Goal: Information Seeking & Learning: Learn about a topic

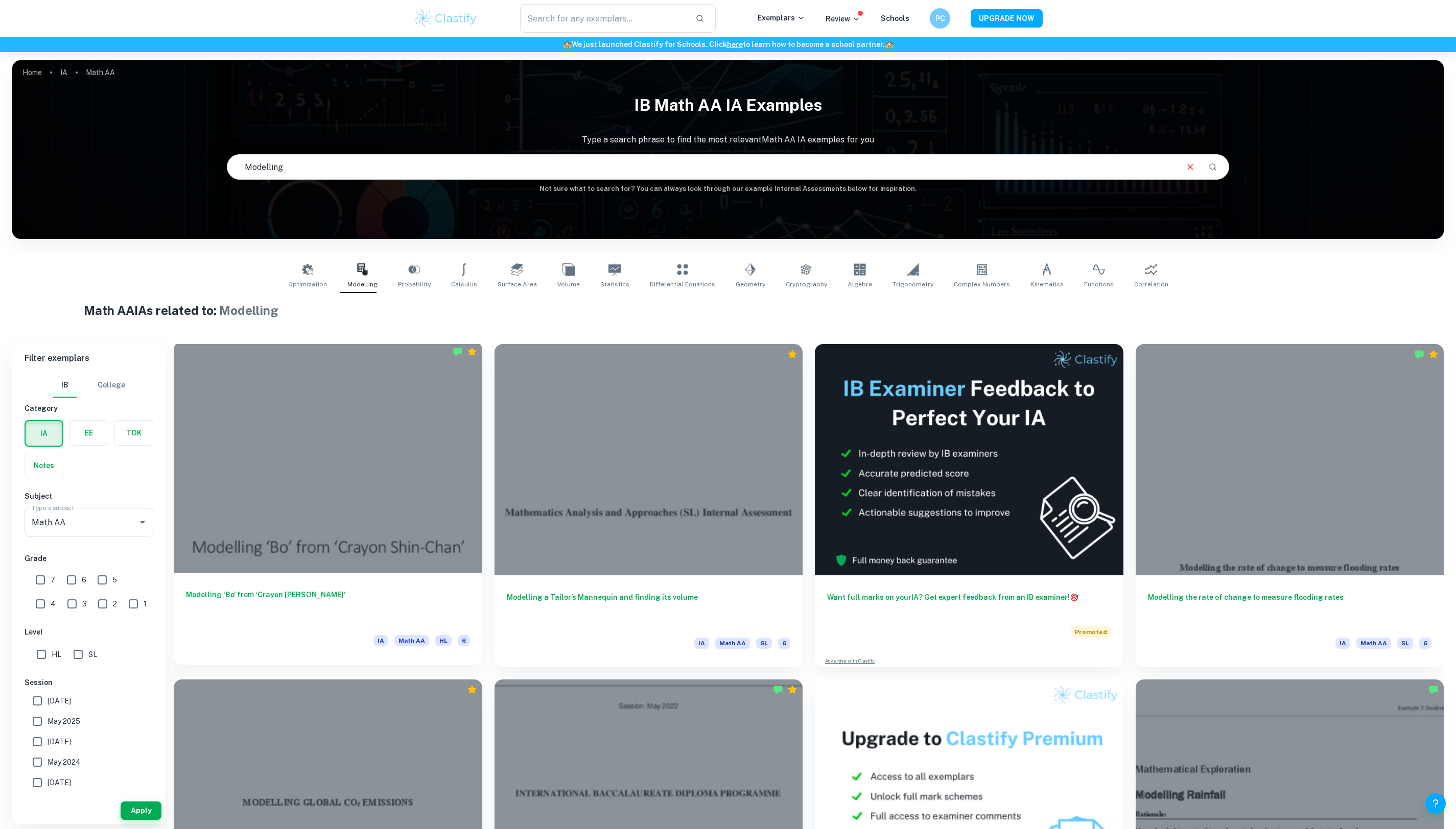
click at [338, 462] on div at bounding box center [328, 457] width 309 height 231
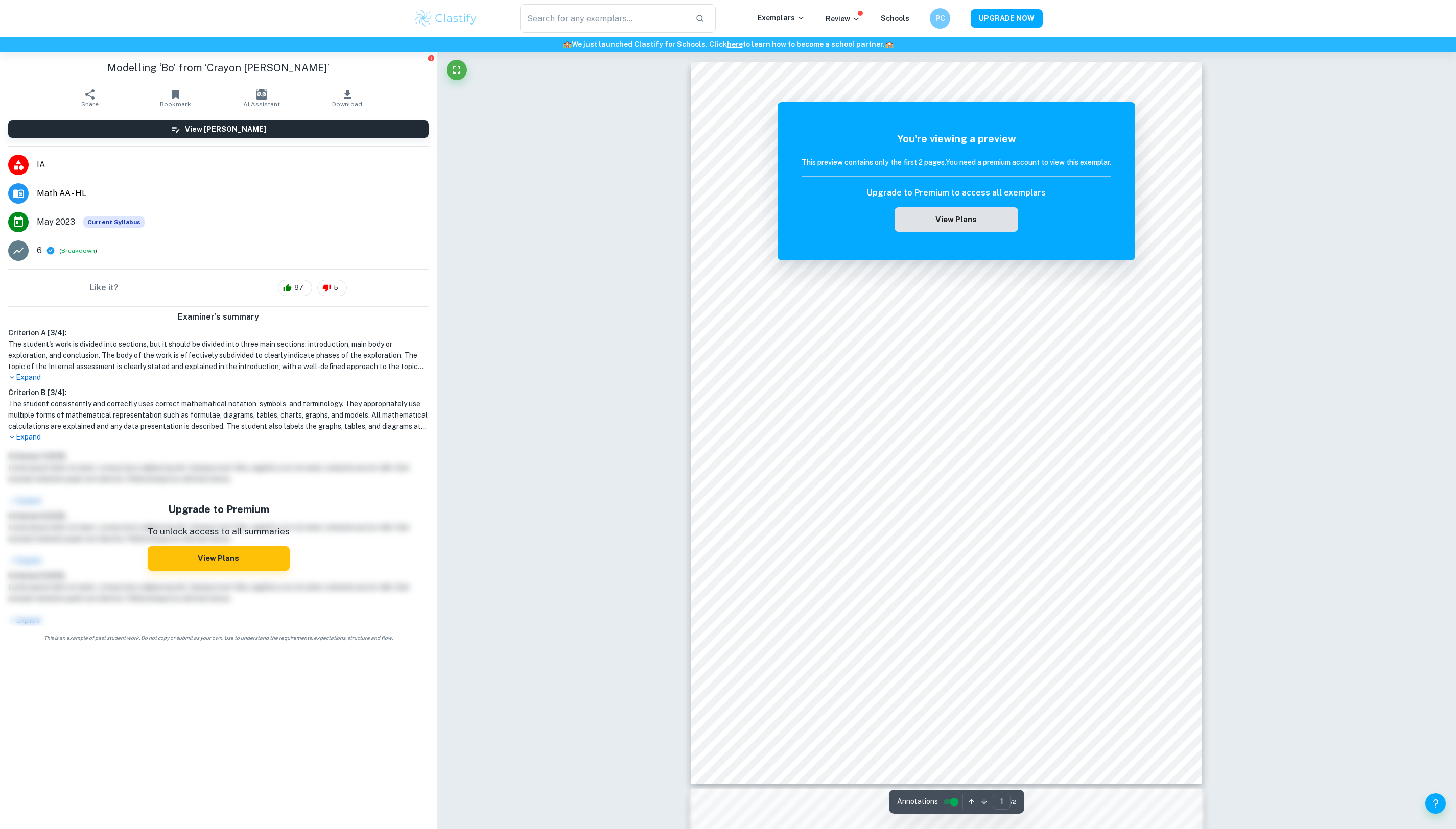
click at [945, 222] on button "View Plans" at bounding box center [956, 220] width 124 height 25
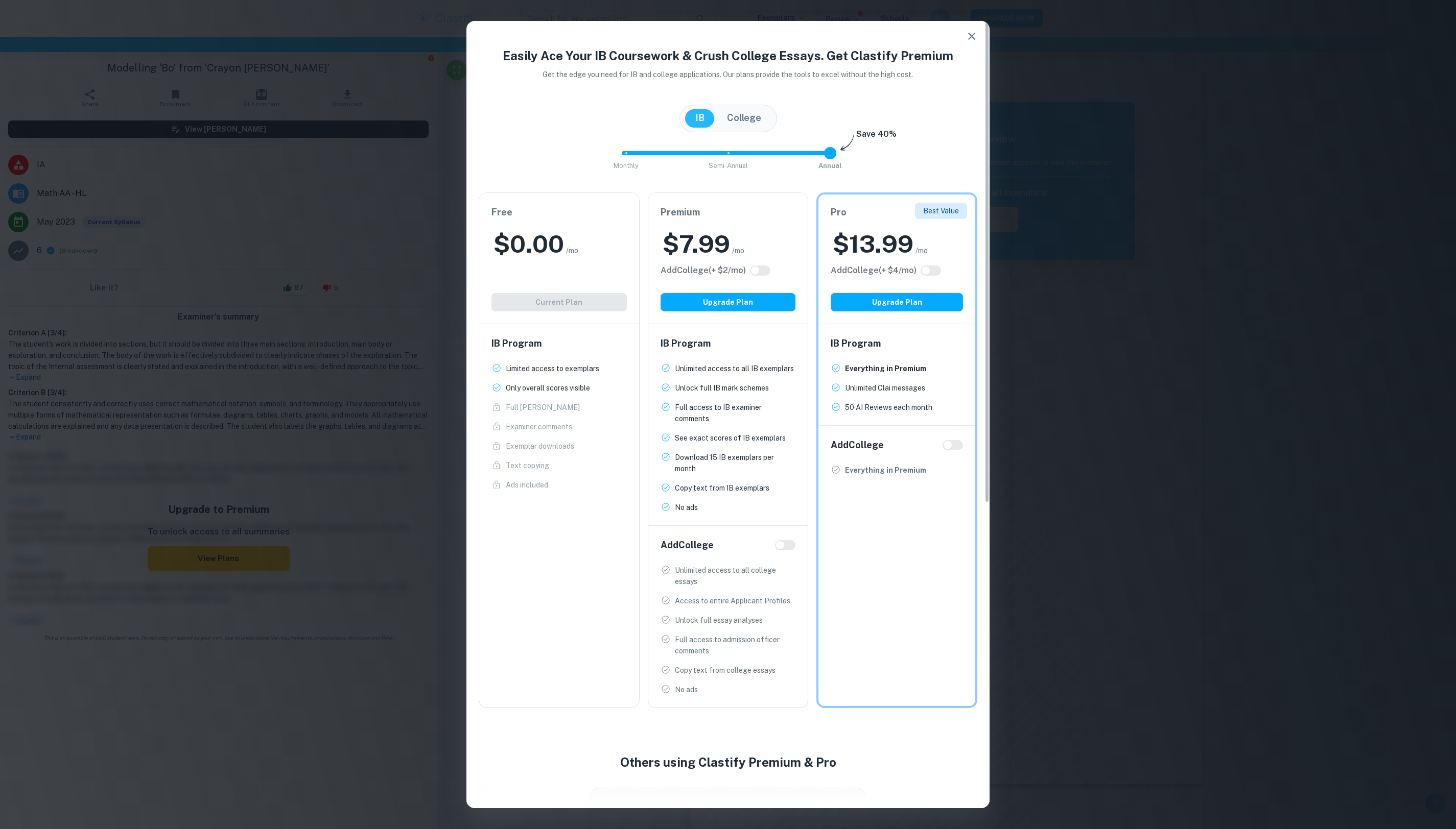
click at [969, 30] on icon "button" at bounding box center [971, 36] width 12 height 12
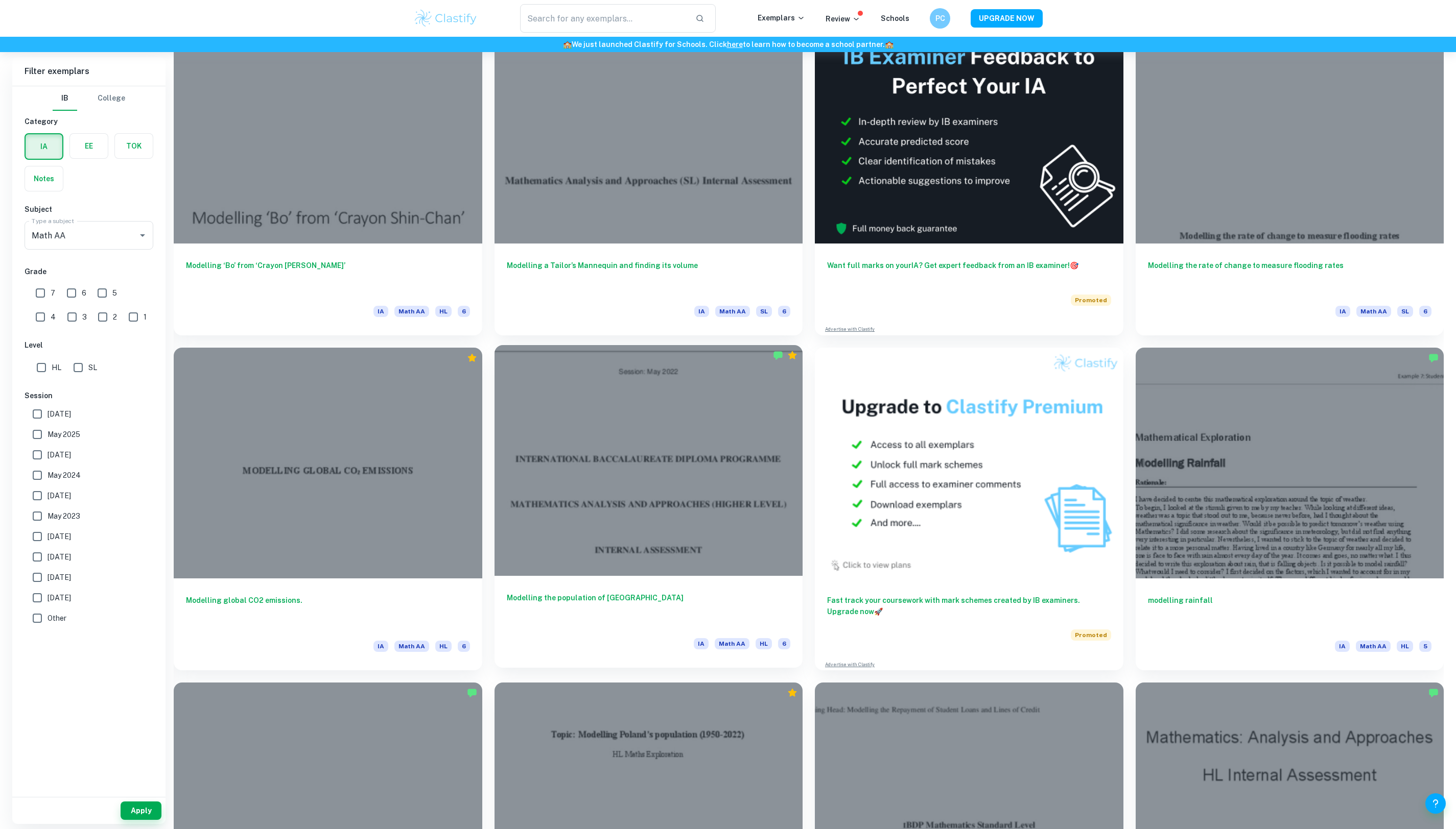
scroll to position [22, 0]
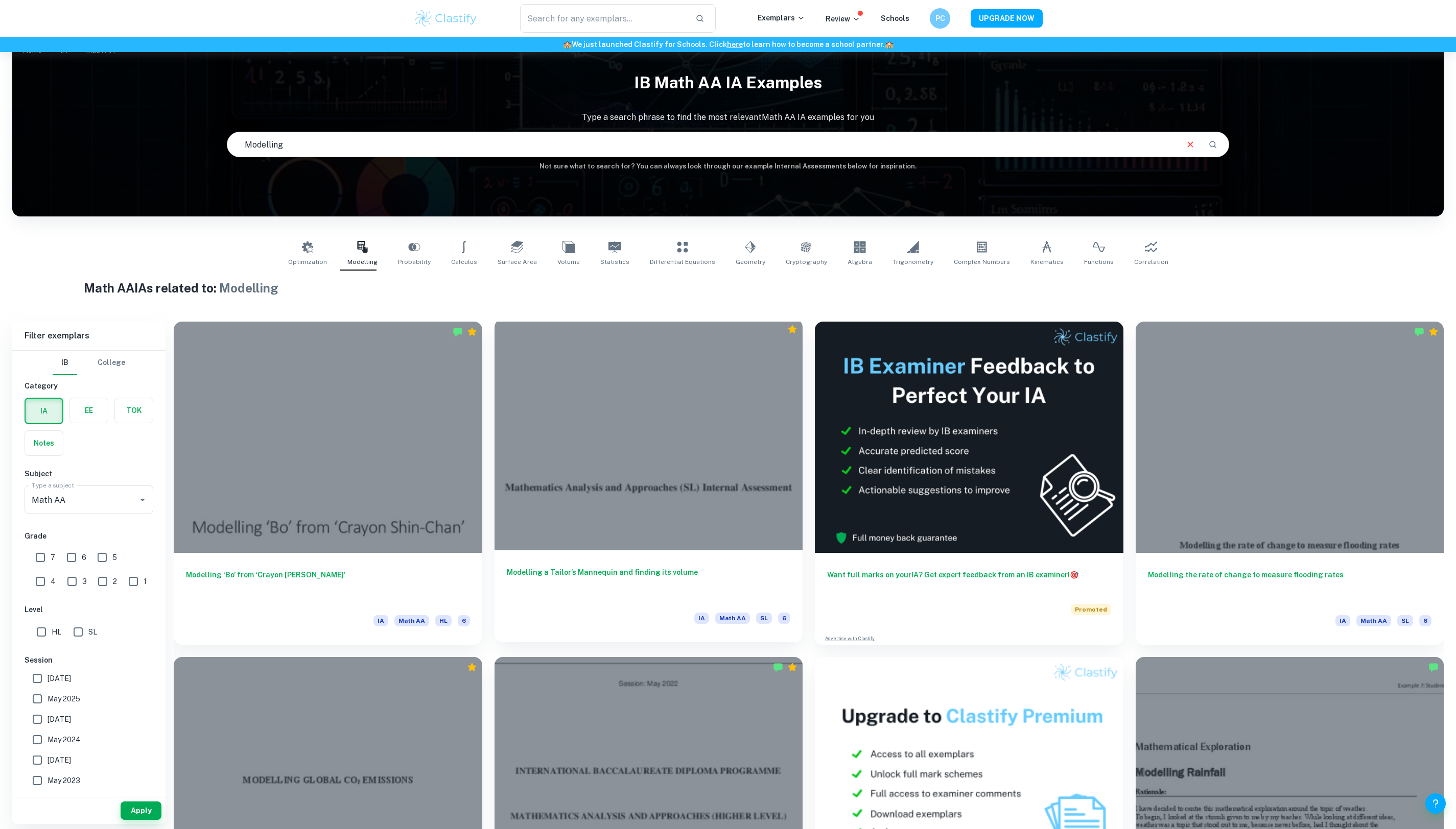
click at [626, 568] on h6 "Modelling a Tailor’s Mannequin and finding its volume" at bounding box center [649, 583] width 284 height 34
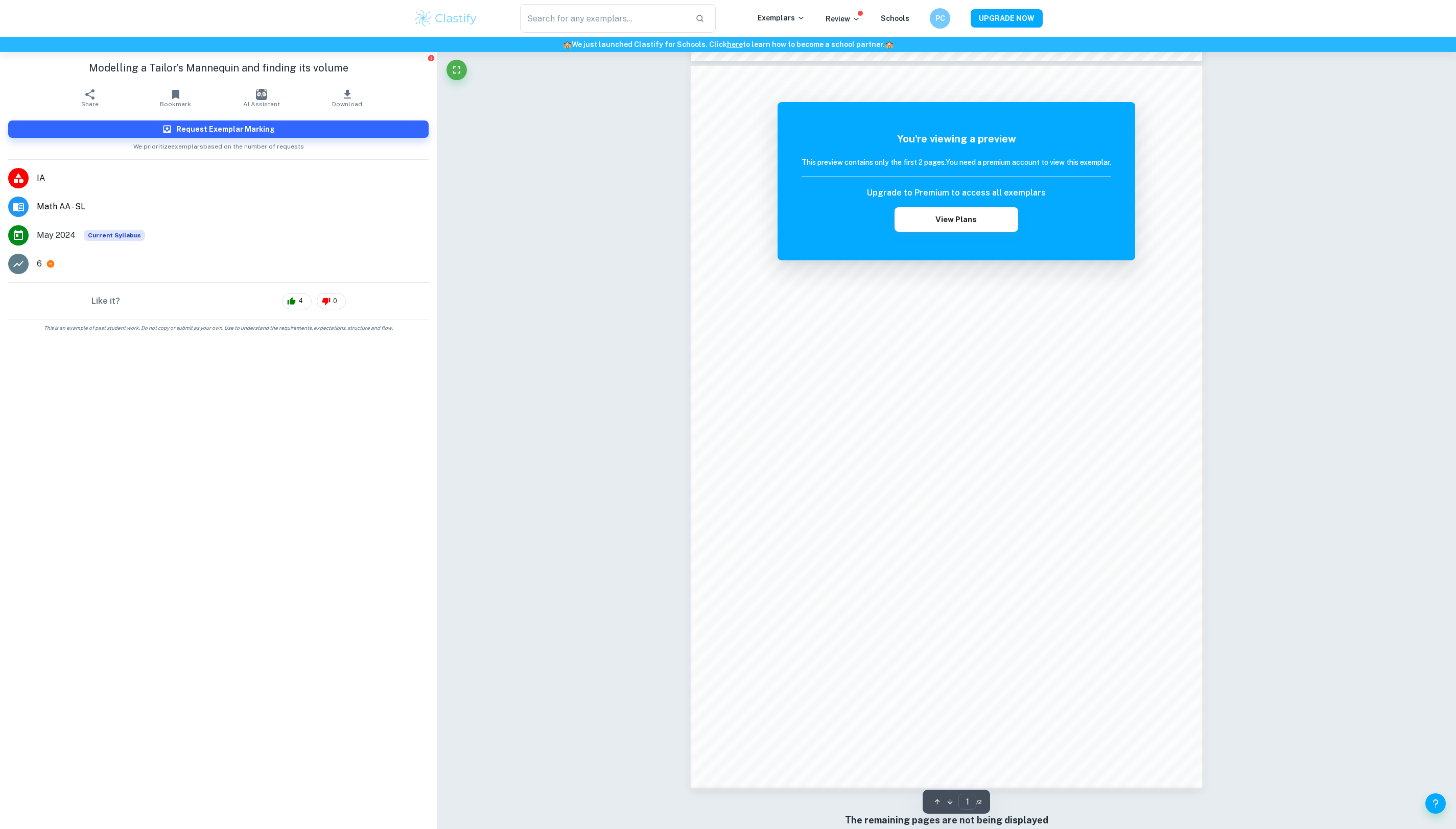
scroll to position [752, 0]
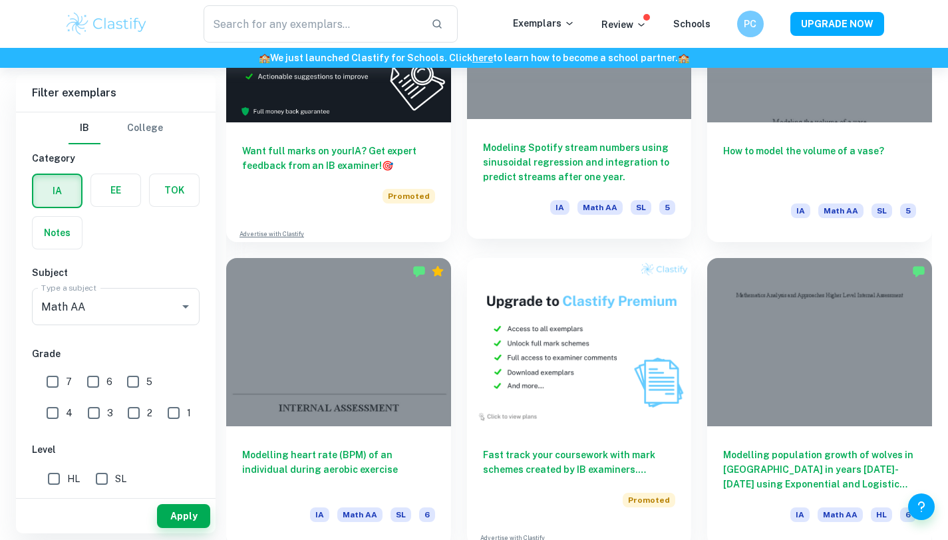
scroll to position [3437, 0]
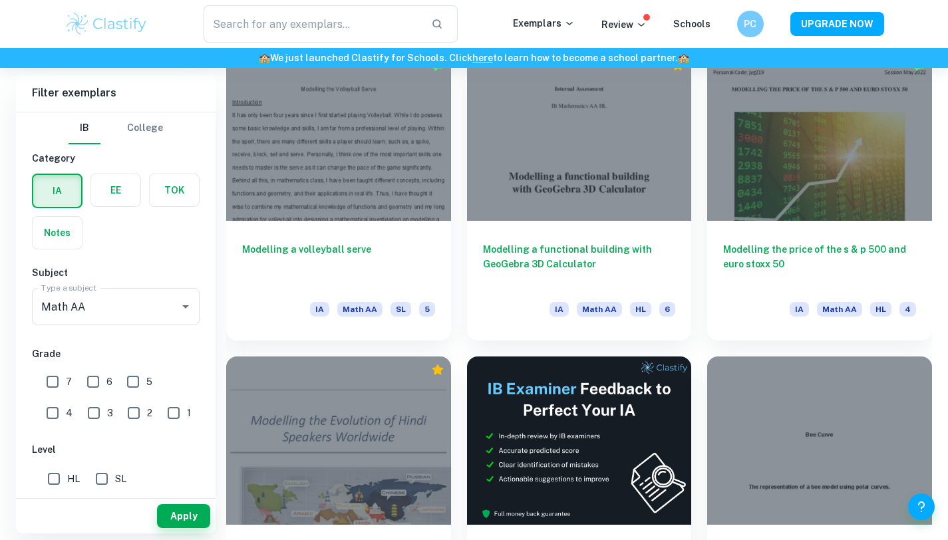
click at [55, 386] on input "7" at bounding box center [52, 381] width 27 height 27
checkbox input "true"
click at [96, 386] on input "6" at bounding box center [93, 381] width 27 height 27
checkbox input "true"
click at [131, 382] on input "5" at bounding box center [133, 381] width 27 height 27
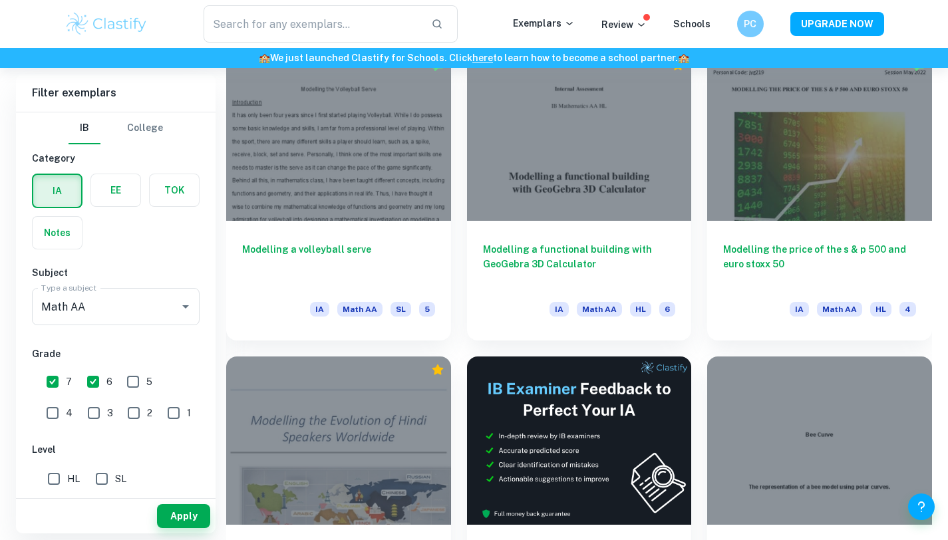
checkbox input "true"
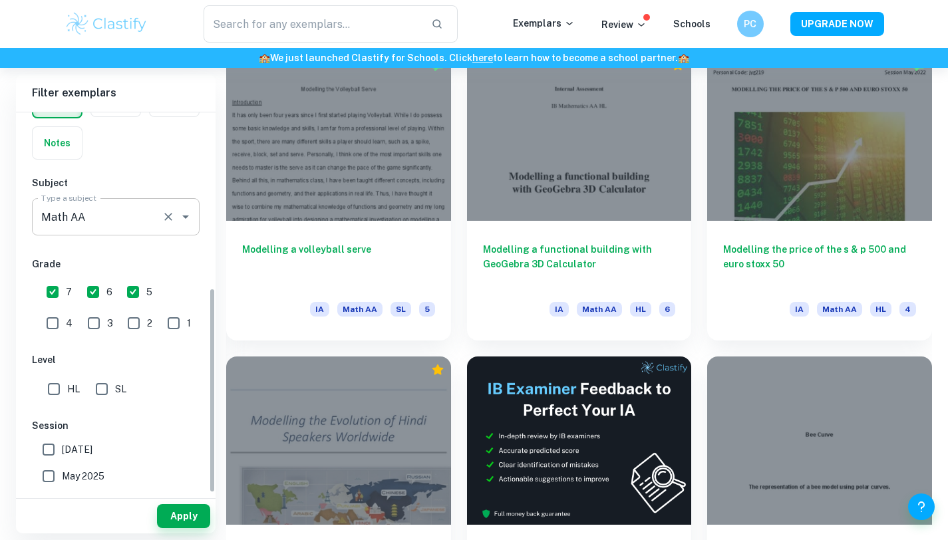
scroll to position [0, 0]
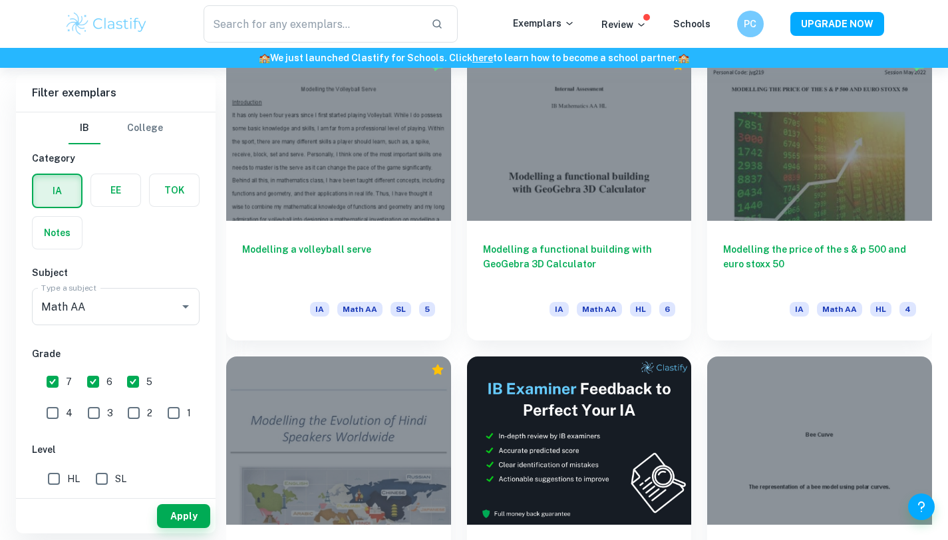
click at [59, 480] on input "HL" at bounding box center [54, 479] width 27 height 27
checkbox input "true"
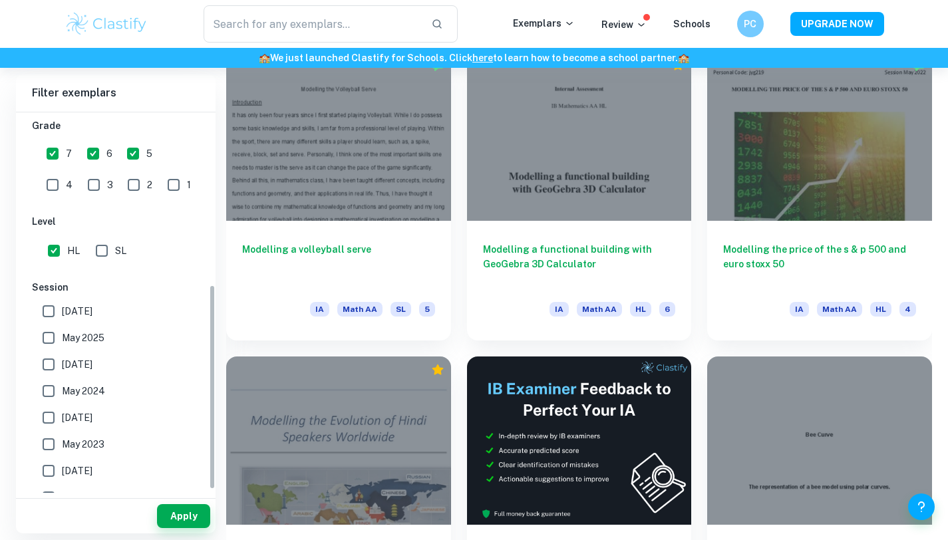
scroll to position [326, 0]
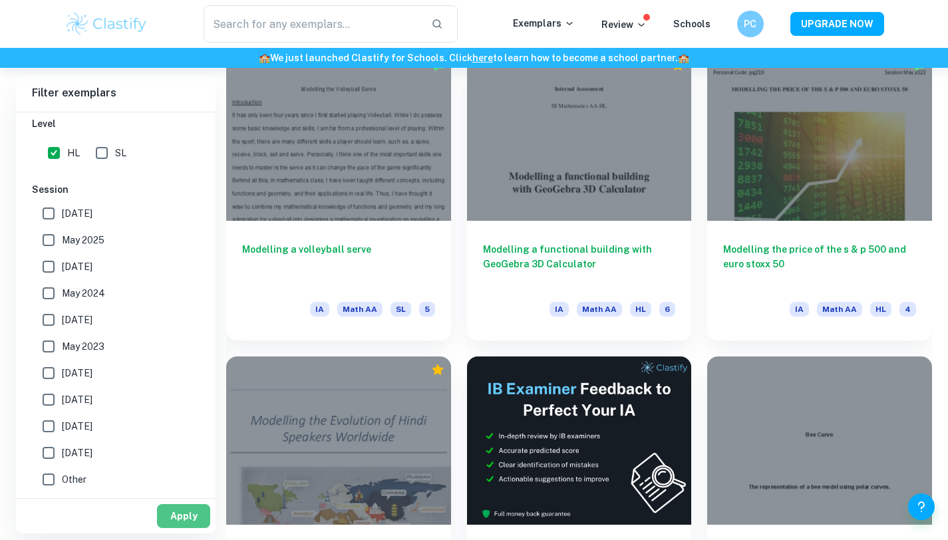
click at [184, 514] on button "Apply" at bounding box center [183, 516] width 53 height 24
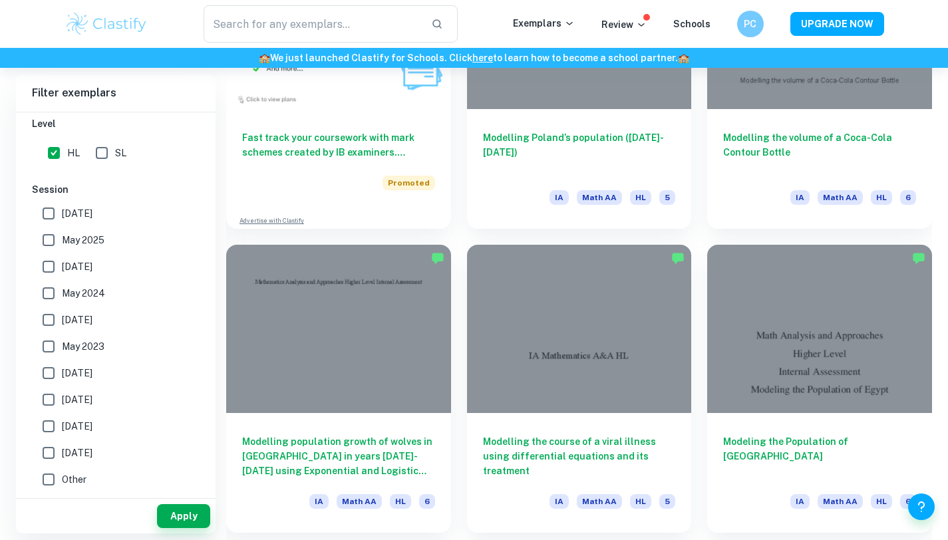
scroll to position [1124, 0]
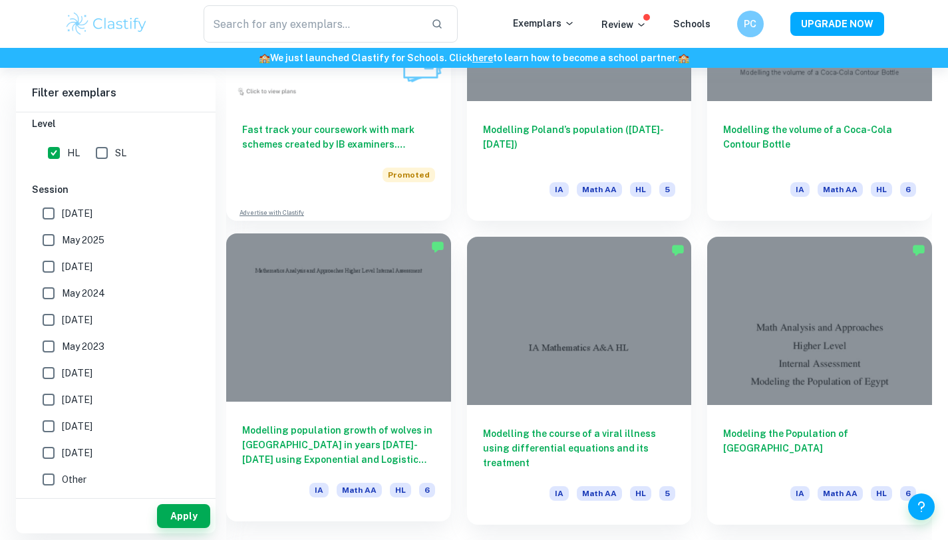
click at [356, 332] on div at bounding box center [338, 317] width 225 height 168
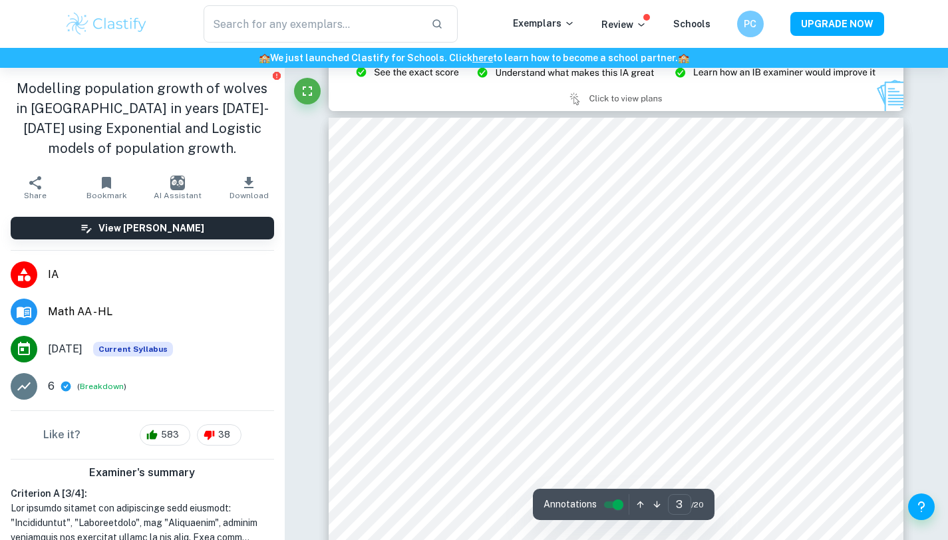
scroll to position [1922, 0]
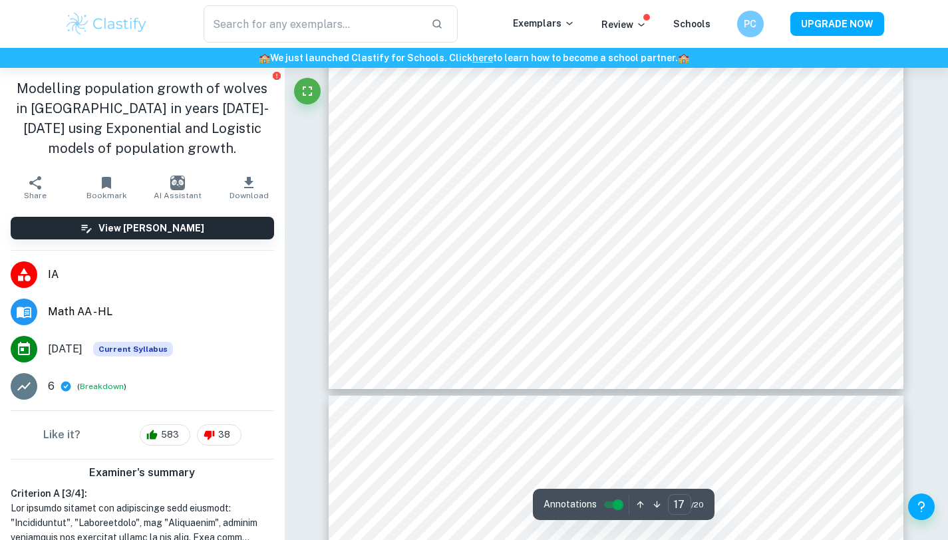
type input "18"
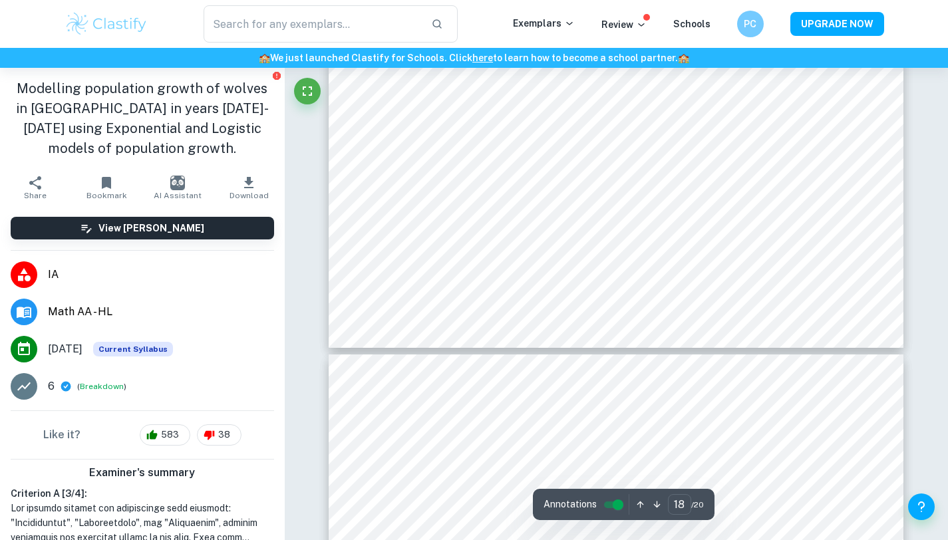
scroll to position [14847, 0]
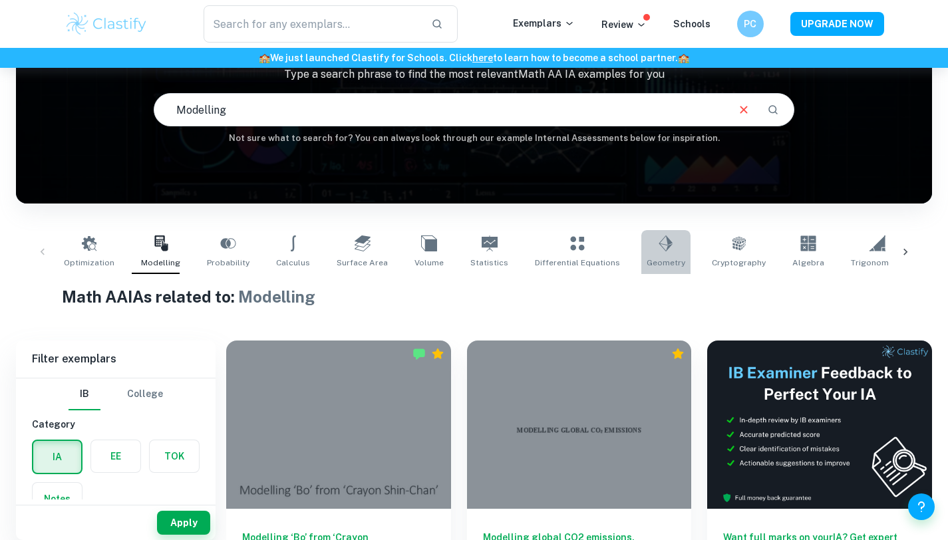
click at [658, 248] on icon at bounding box center [665, 243] width 14 height 16
type input "Geometry"
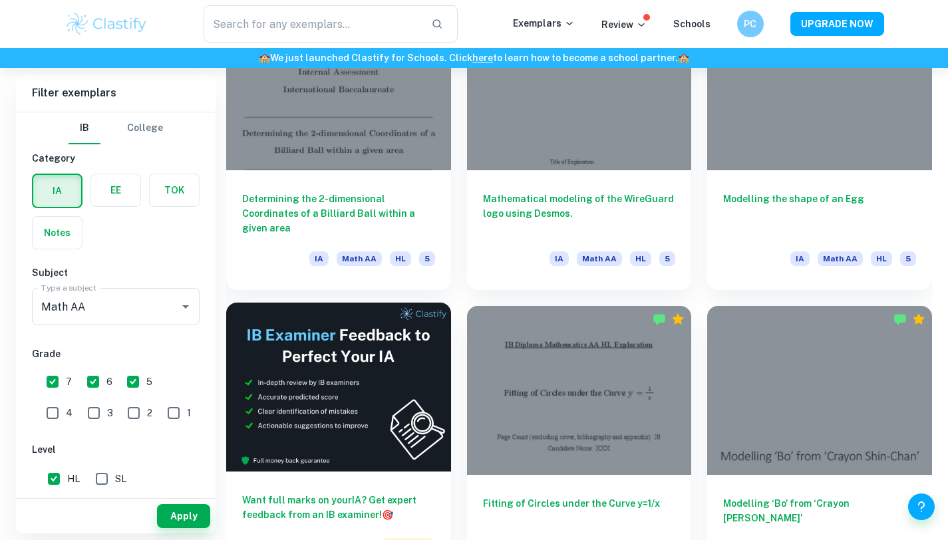
scroll to position [1969, 0]
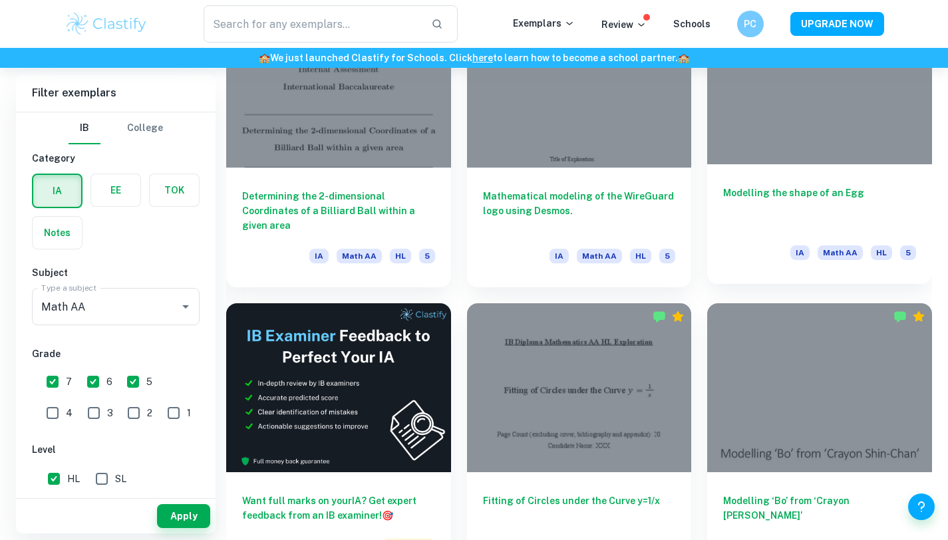
click at [821, 191] on h6 "Modelling the shape of an Egg" at bounding box center [819, 208] width 193 height 44
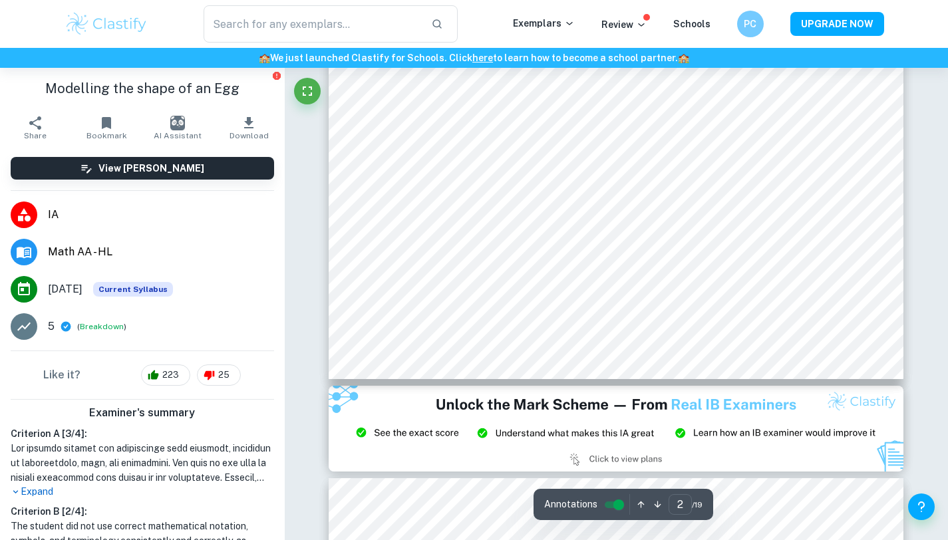
type input "3"
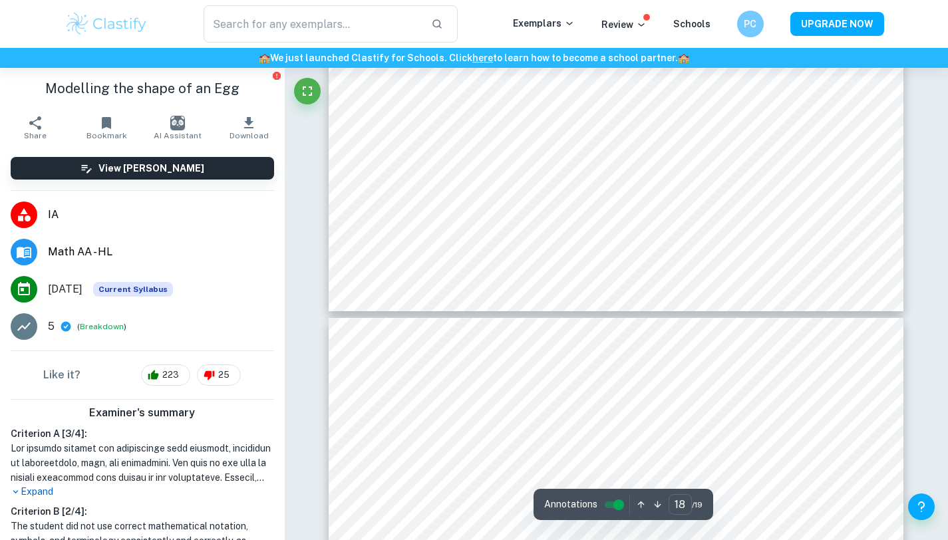
type input "19"
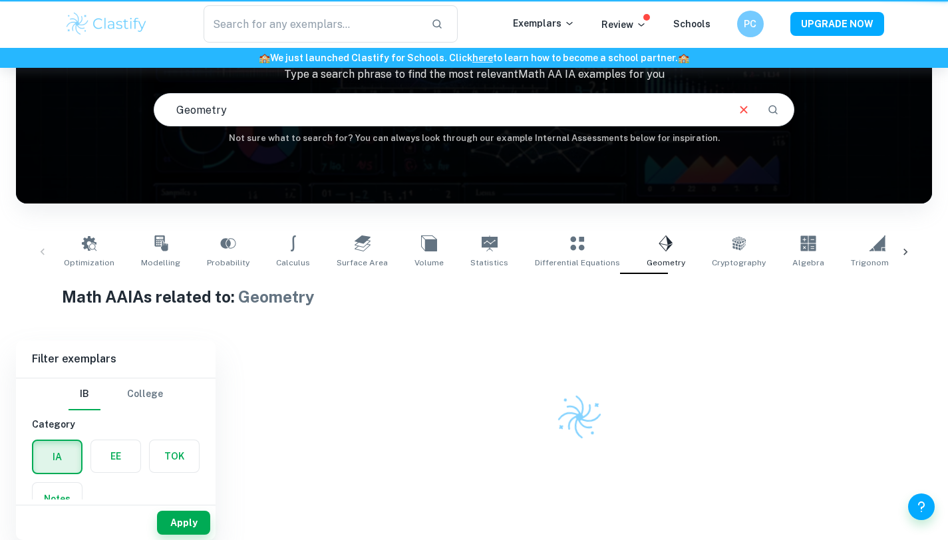
scroll to position [108, 0]
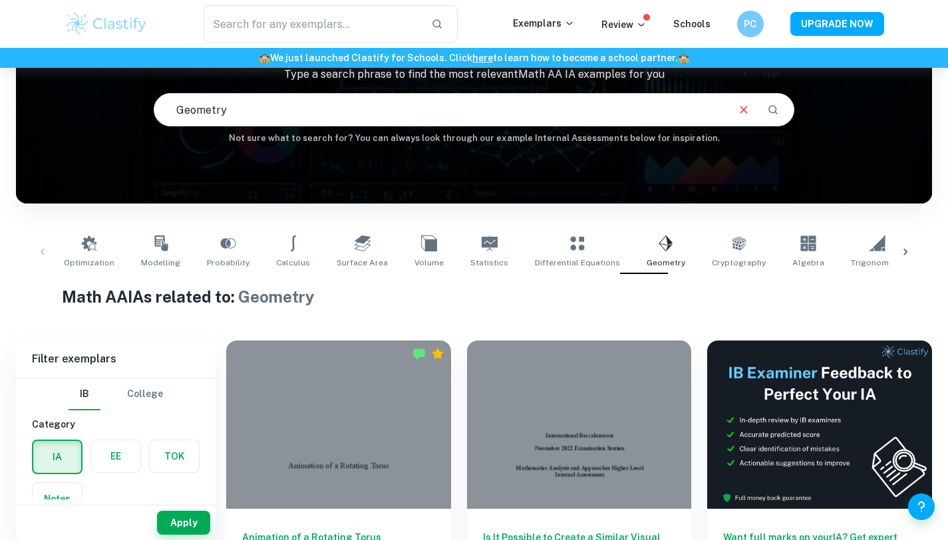
click at [465, 242] on link "Statistics" at bounding box center [489, 252] width 49 height 44
type input "Statistics"
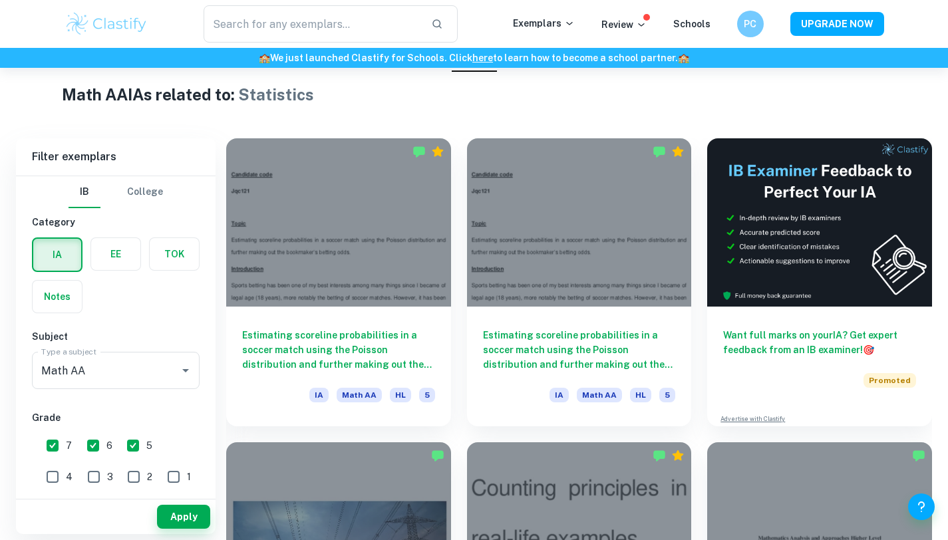
scroll to position [310, 0]
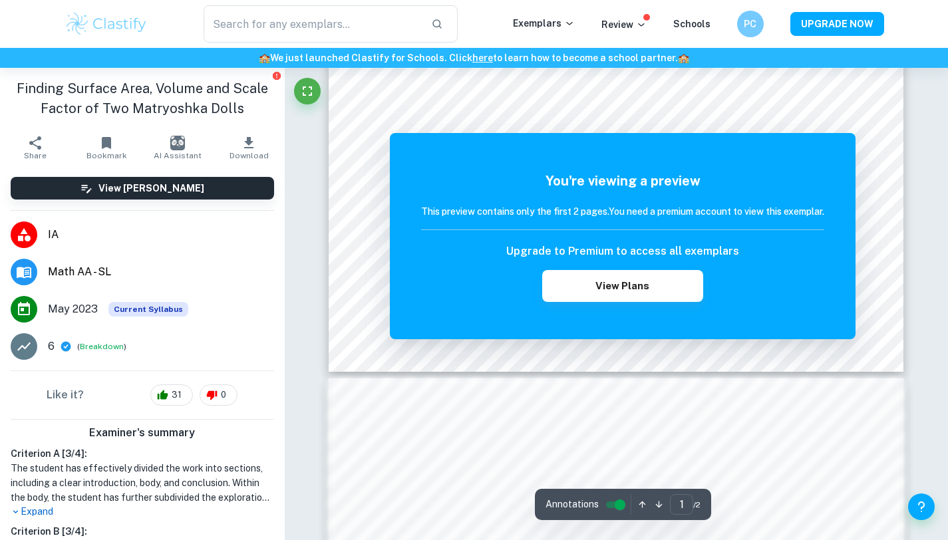
scroll to position [389, 0]
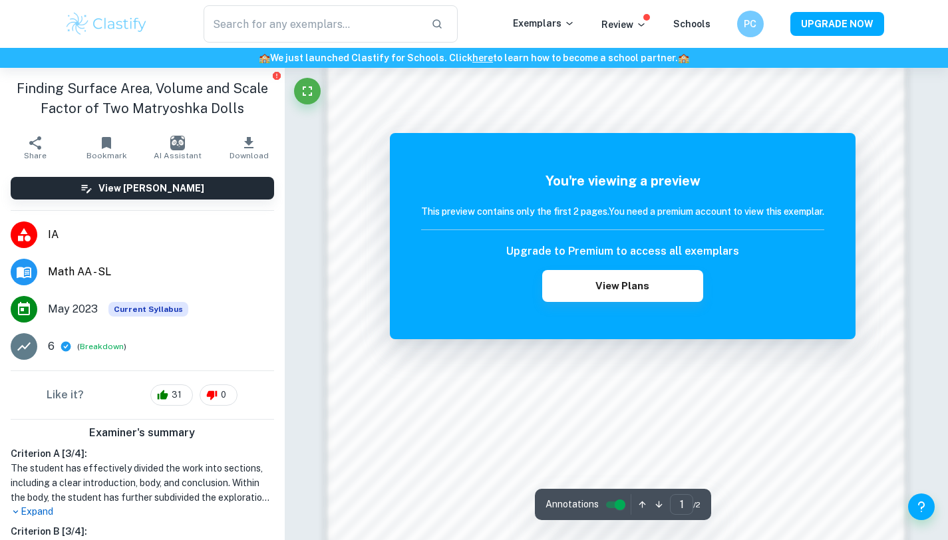
scroll to position [793, 0]
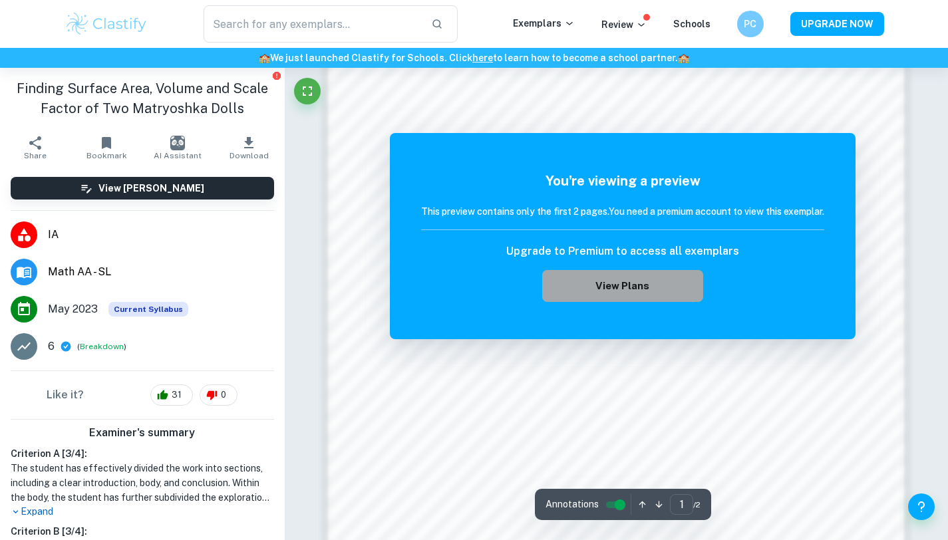
click at [615, 289] on button "View Plans" at bounding box center [622, 286] width 161 height 32
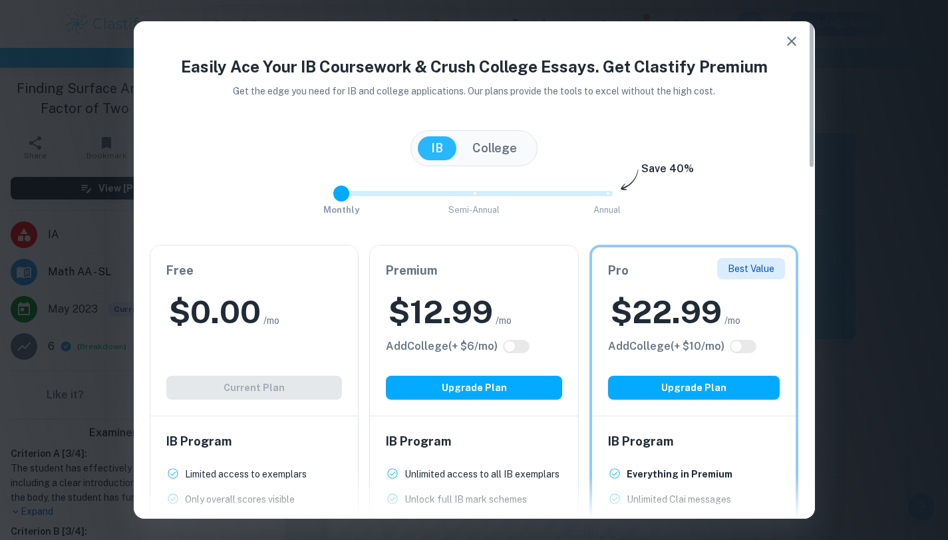
type input "2"
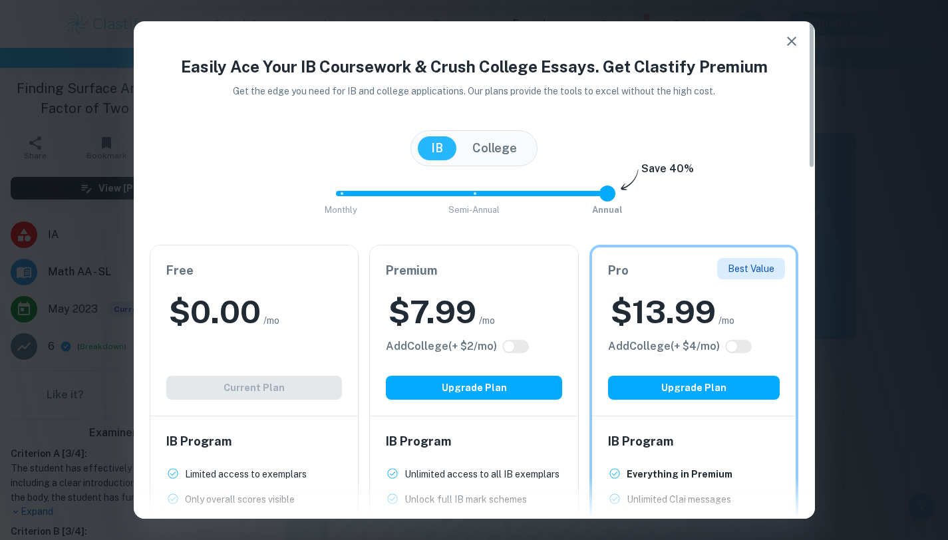
drag, startPoint x: 595, startPoint y: 187, endPoint x: 724, endPoint y: 219, distance: 133.6
click at [724, 219] on div "Easily Ace Your IB Coursework & Crush College Essays. Get Clastify Premium Get …" at bounding box center [474, 486] width 681 height 862
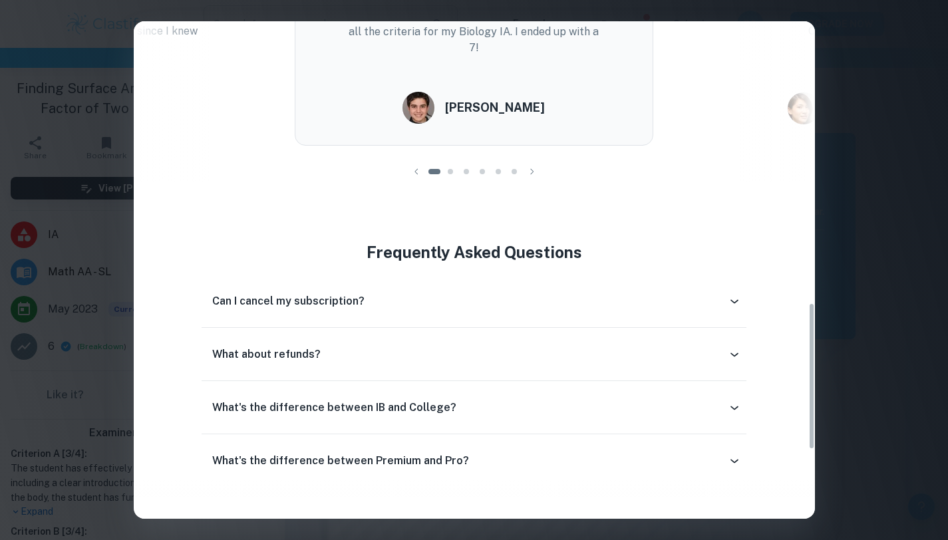
scroll to position [1173, 0]
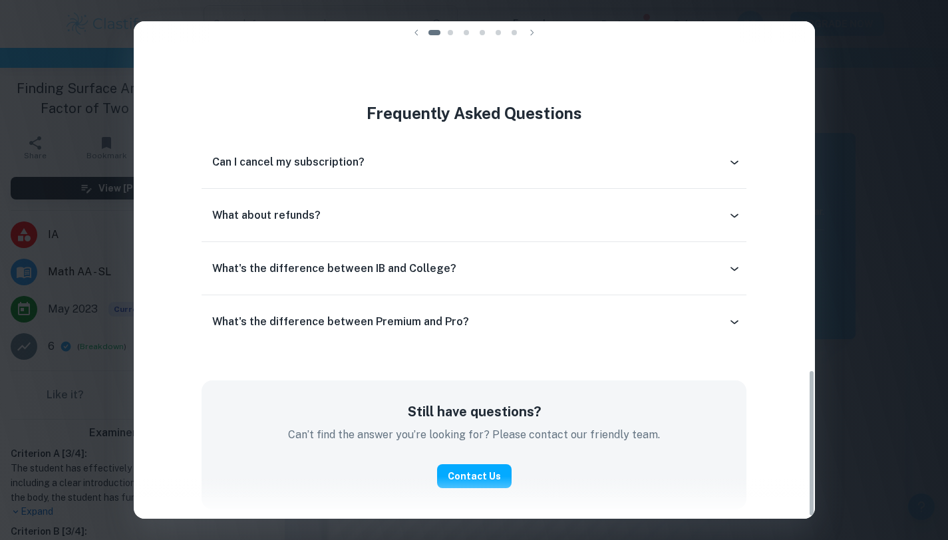
click at [898, 78] on div "Easily Ace Your IB Coursework & Crush College Essays. Get Clastify Premium Get …" at bounding box center [474, 270] width 948 height 540
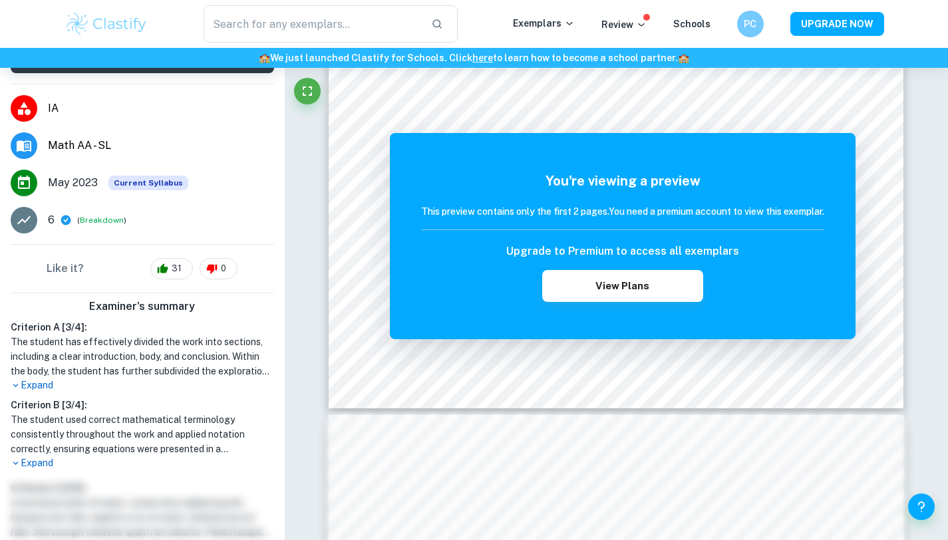
scroll to position [0, 0]
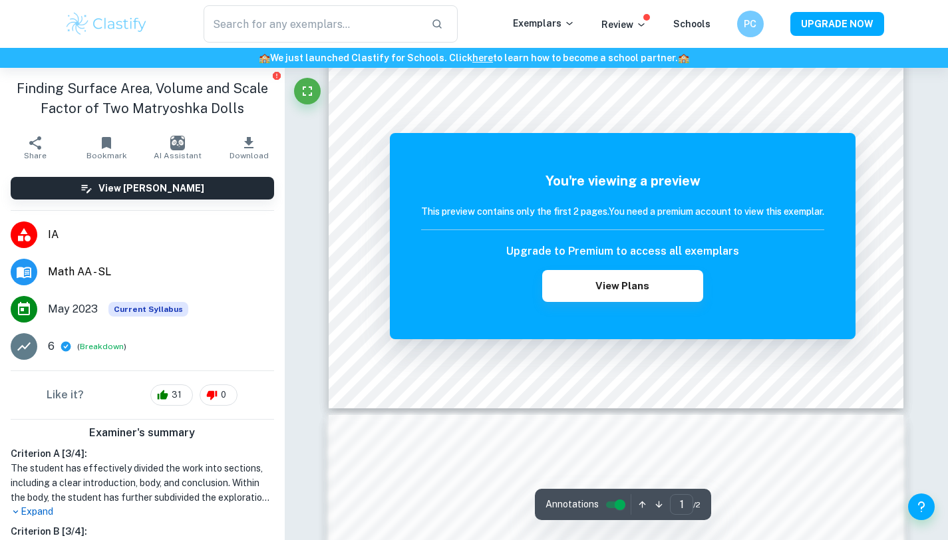
click at [600, 265] on div "Upgrade to Premium to access all exemplars View Plans" at bounding box center [622, 272] width 403 height 59
click at [603, 278] on button "View Plans" at bounding box center [622, 286] width 161 height 32
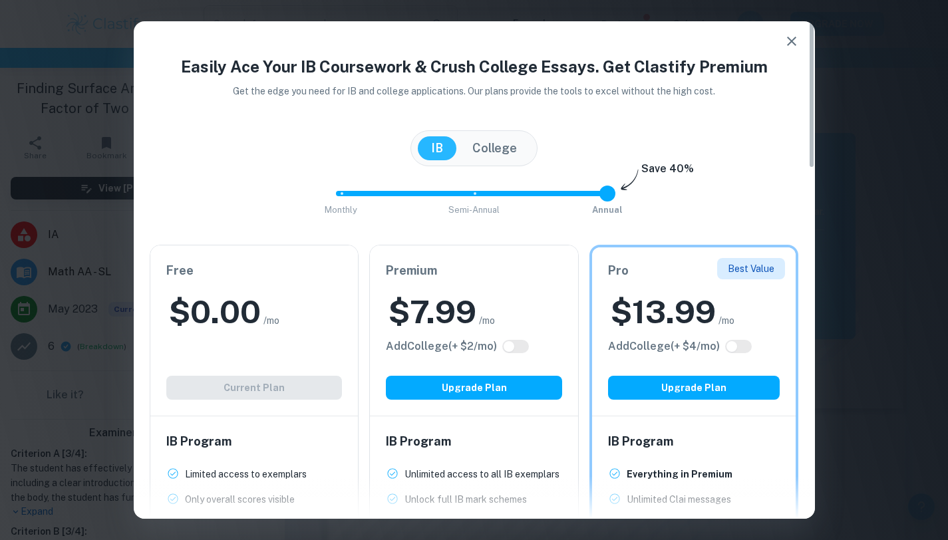
drag, startPoint x: 789, startPoint y: 42, endPoint x: 791, endPoint y: 33, distance: 9.5
click at [788, 42] on icon "button" at bounding box center [791, 41] width 16 height 16
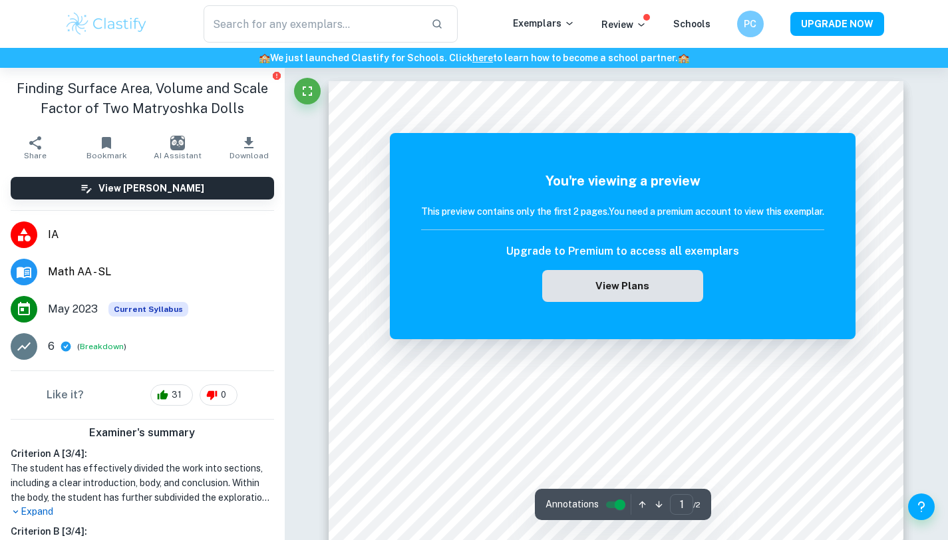
click at [609, 272] on button "View Plans" at bounding box center [622, 286] width 161 height 32
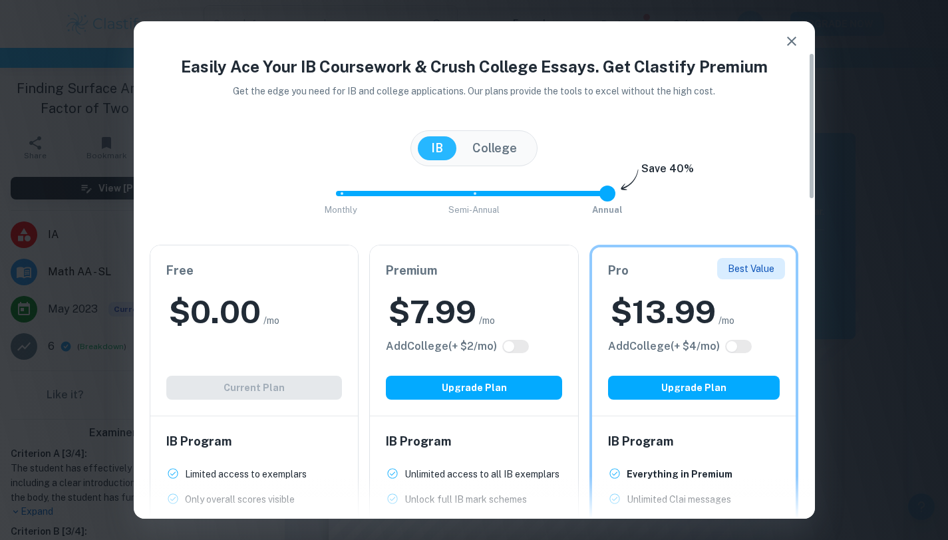
scroll to position [107, 0]
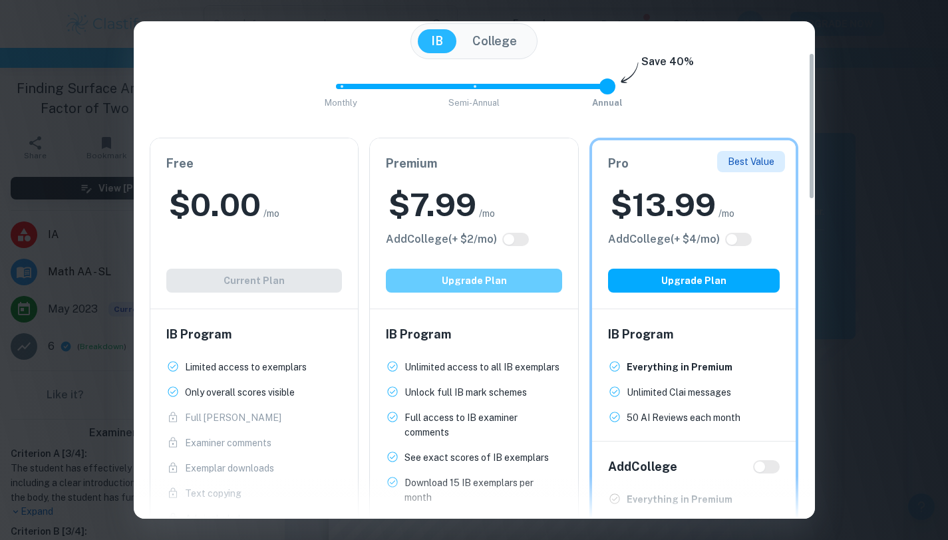
click at [471, 285] on button "Upgrade Plan" at bounding box center [474, 281] width 176 height 24
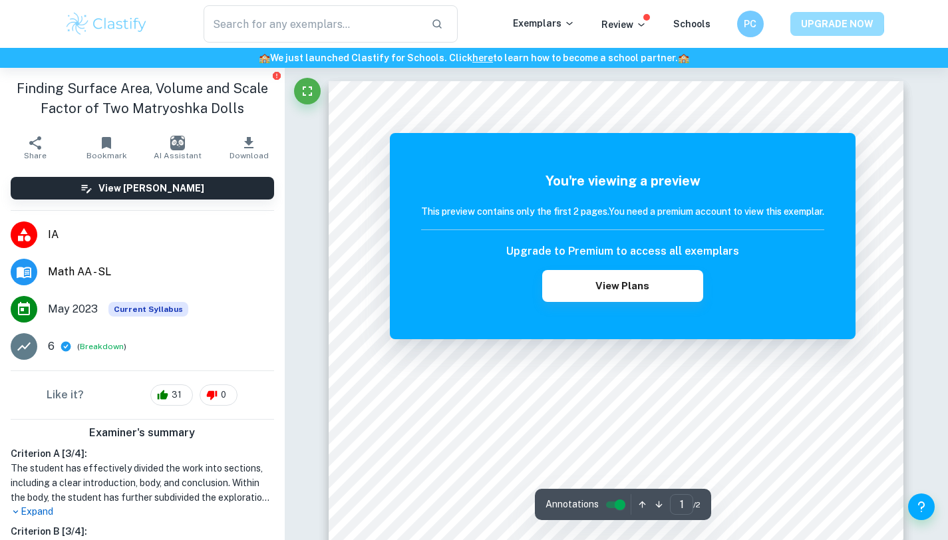
click at [803, 23] on button "UPGRADE NOW" at bounding box center [837, 24] width 94 height 24
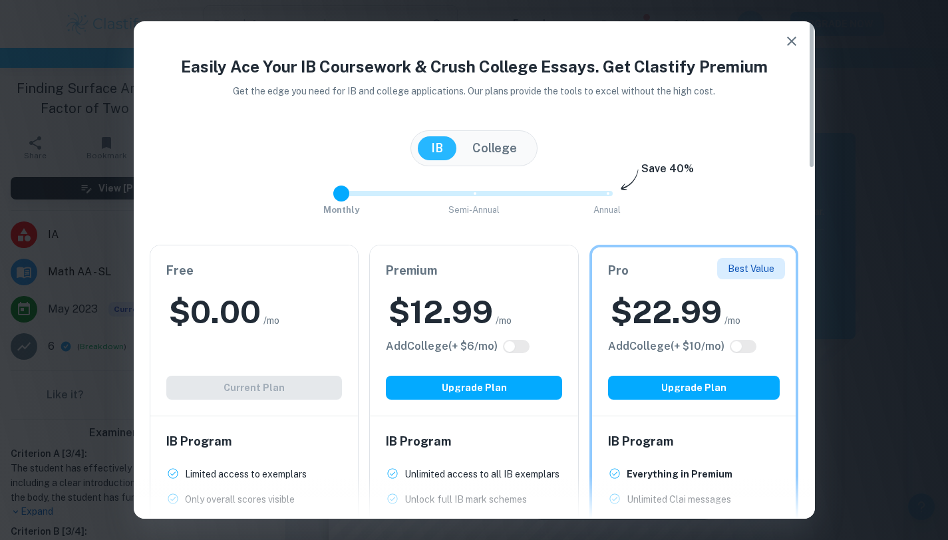
type input "1"
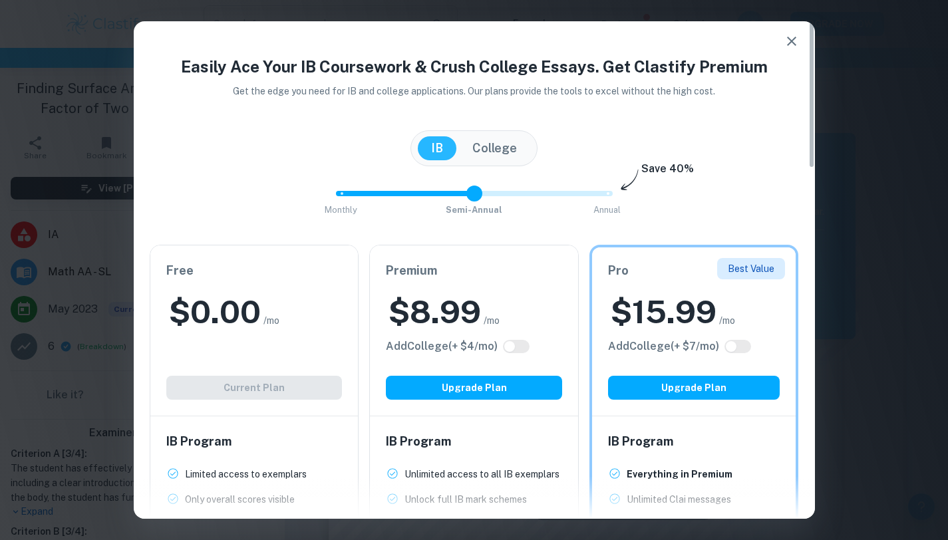
drag, startPoint x: 359, startPoint y: 194, endPoint x: 448, endPoint y: 194, distance: 88.5
click at [448, 194] on span at bounding box center [402, 193] width 133 height 5
click at [479, 394] on button "Upgrade Plan" at bounding box center [474, 388] width 176 height 24
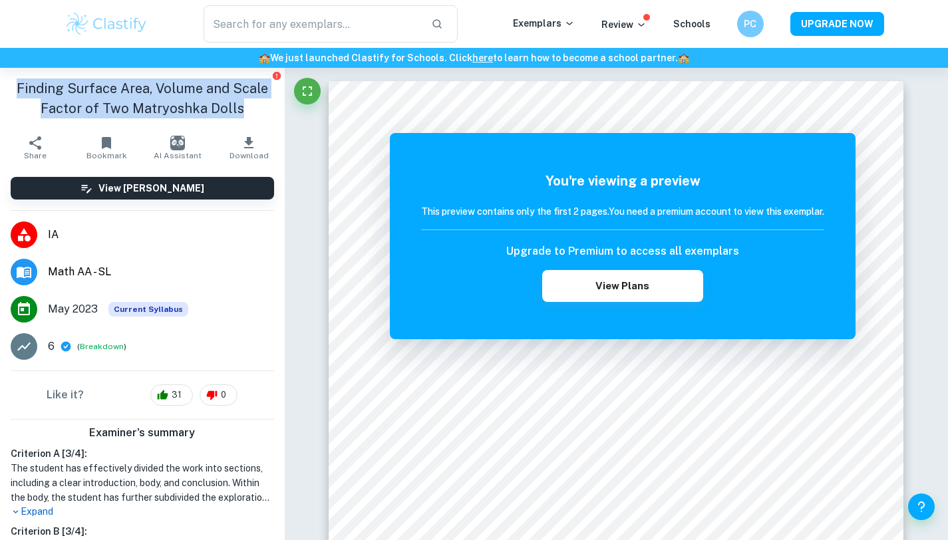
drag, startPoint x: 243, startPoint y: 110, endPoint x: 0, endPoint y: 94, distance: 243.2
click at [0, 94] on div "Finding Surface Area, Volume and Scale Factor of Two Matryoshka Dolls" at bounding box center [142, 98] width 285 height 61
copy h1 "Finding Surface Area, Volume and Scale Factor of Two Matryoshka Dolls"
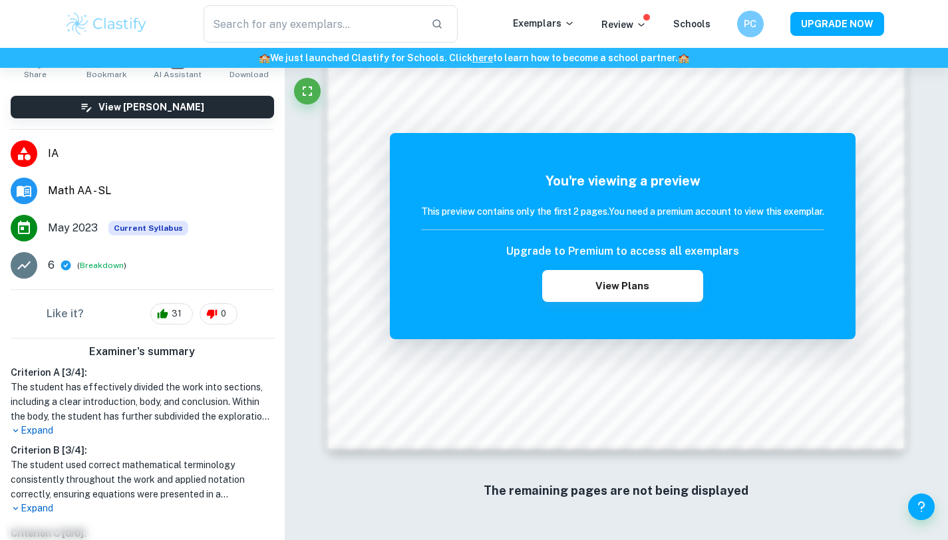
scroll to position [244, 0]
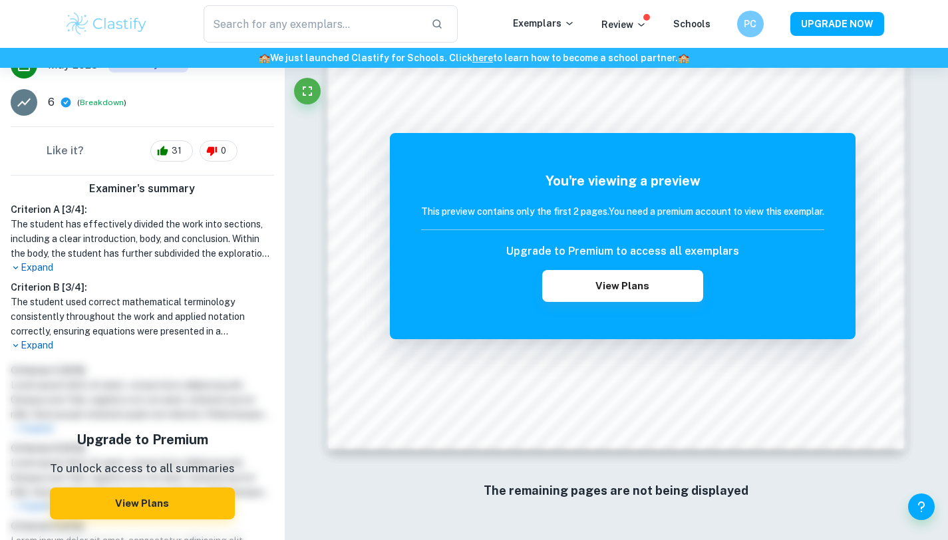
click at [46, 344] on p "Expand" at bounding box center [142, 346] width 263 height 14
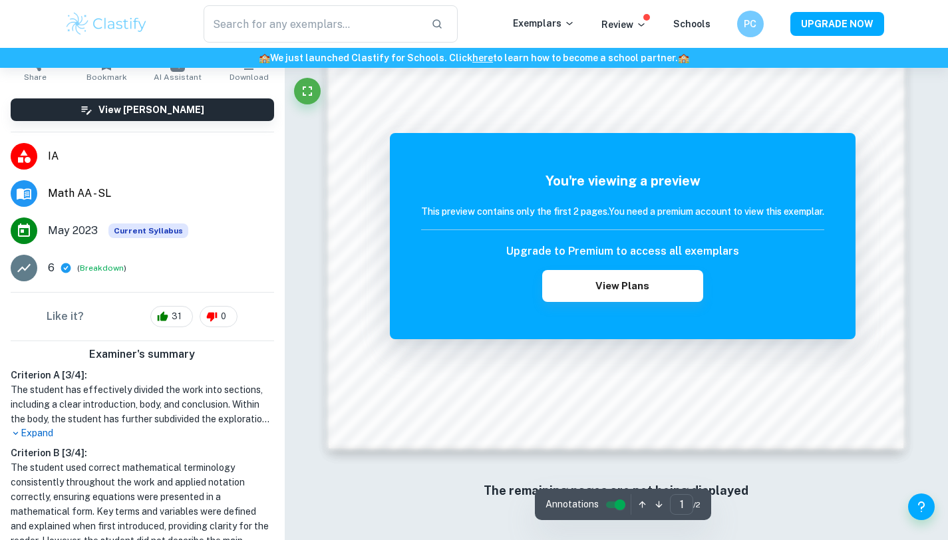
scroll to position [0, 0]
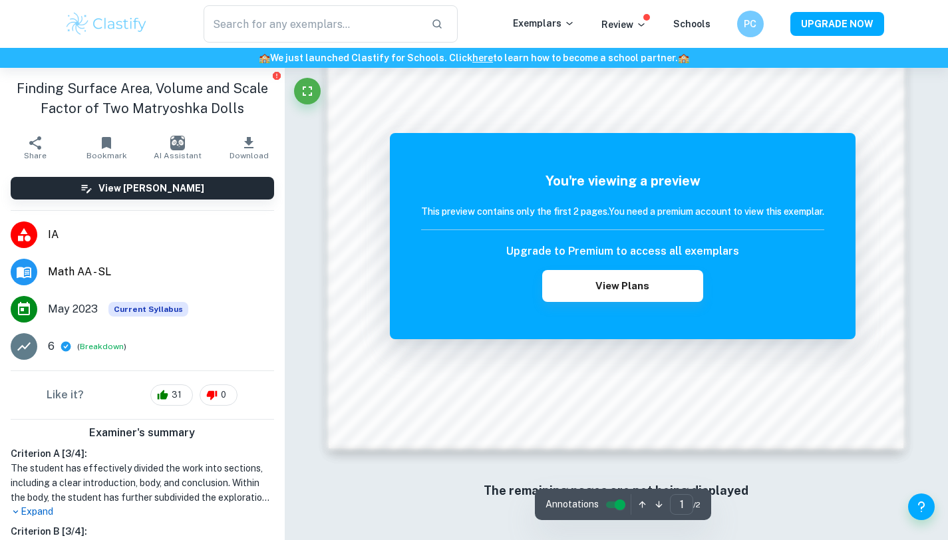
drag, startPoint x: 522, startPoint y: 191, endPoint x: 399, endPoint y: 174, distance: 124.2
drag, startPoint x: 316, startPoint y: 25, endPoint x: 294, endPoint y: 33, distance: 23.6
click at [315, 25] on input "text" at bounding box center [312, 23] width 217 height 37
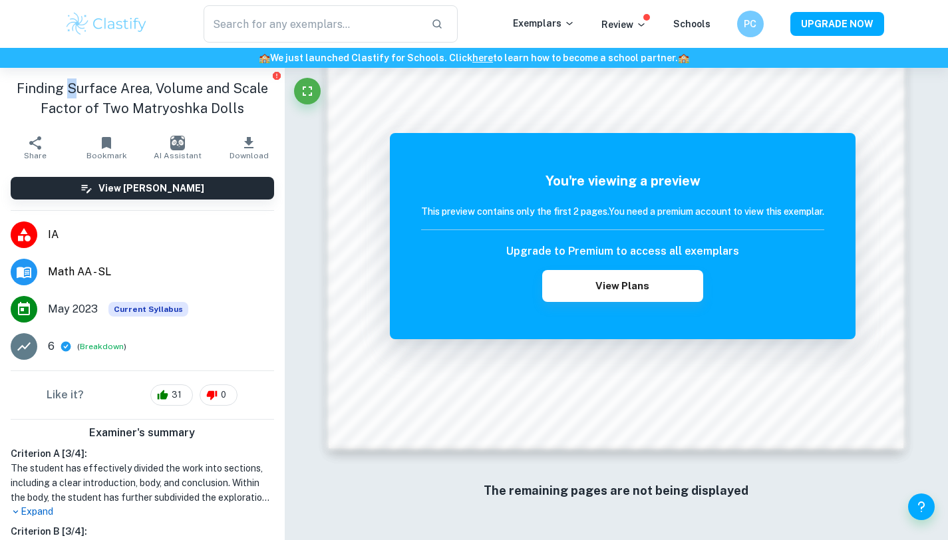
drag, startPoint x: 67, startPoint y: 81, endPoint x: 35, endPoint y: 37, distance: 53.9
click at [66, 81] on h1 "Finding Surface Area, Volume and Scale Factor of Two Matryoshka Dolls" at bounding box center [142, 98] width 263 height 40
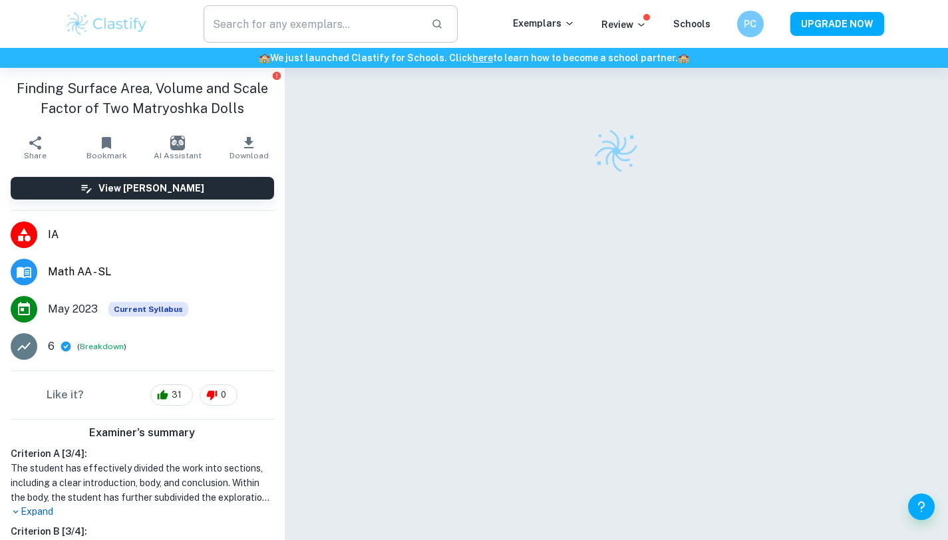
click at [275, 24] on input "text" at bounding box center [312, 23] width 217 height 37
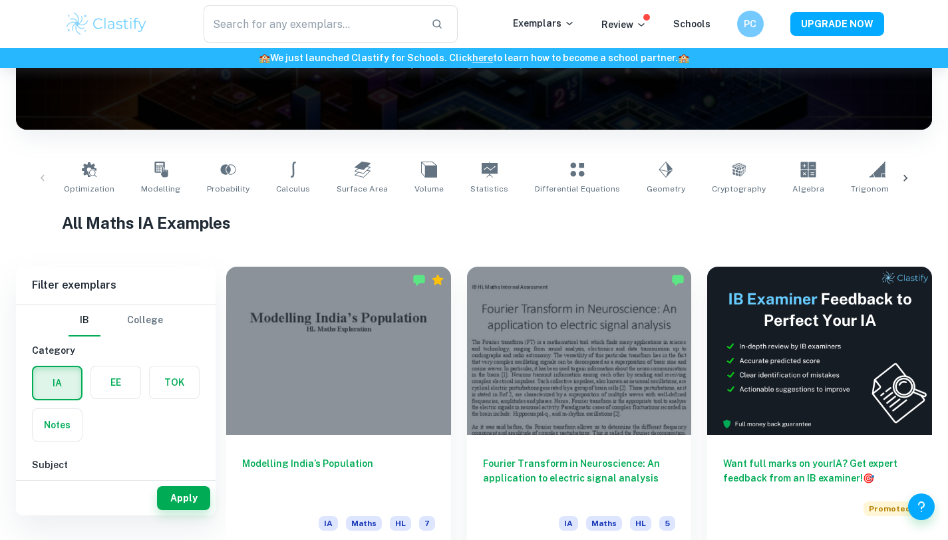
scroll to position [194, 0]
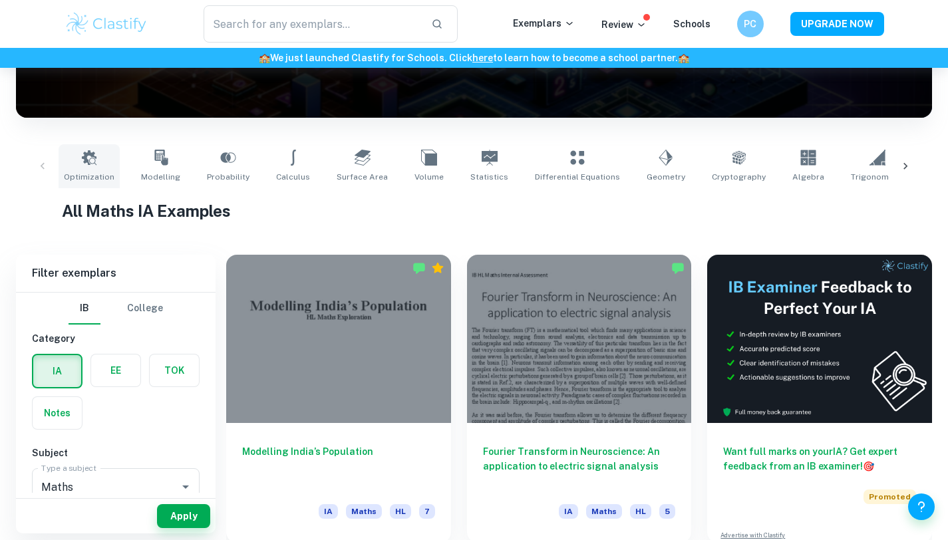
click at [80, 168] on link "Optimization" at bounding box center [89, 166] width 61 height 44
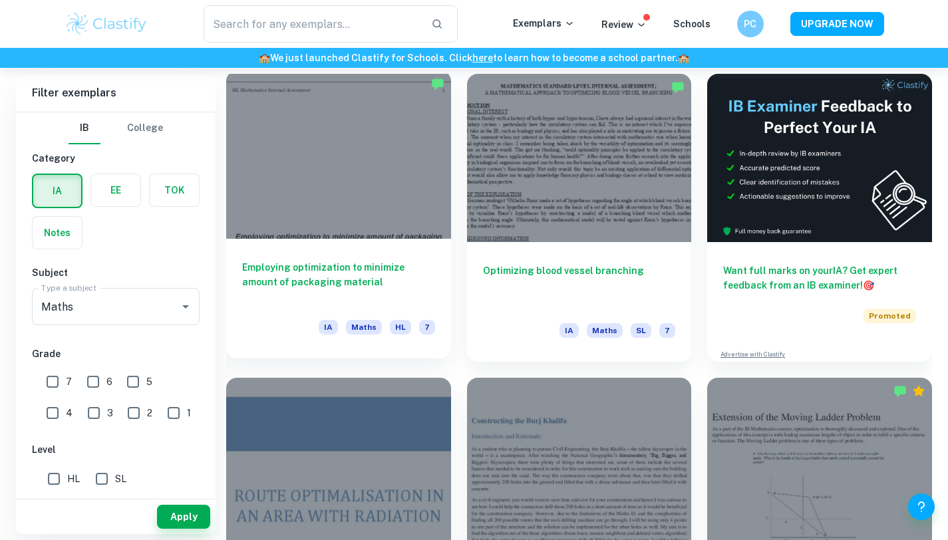
scroll to position [374, 0]
click at [326, 261] on h6 "Employing optimization to minimize amount of packaging material" at bounding box center [338, 283] width 193 height 44
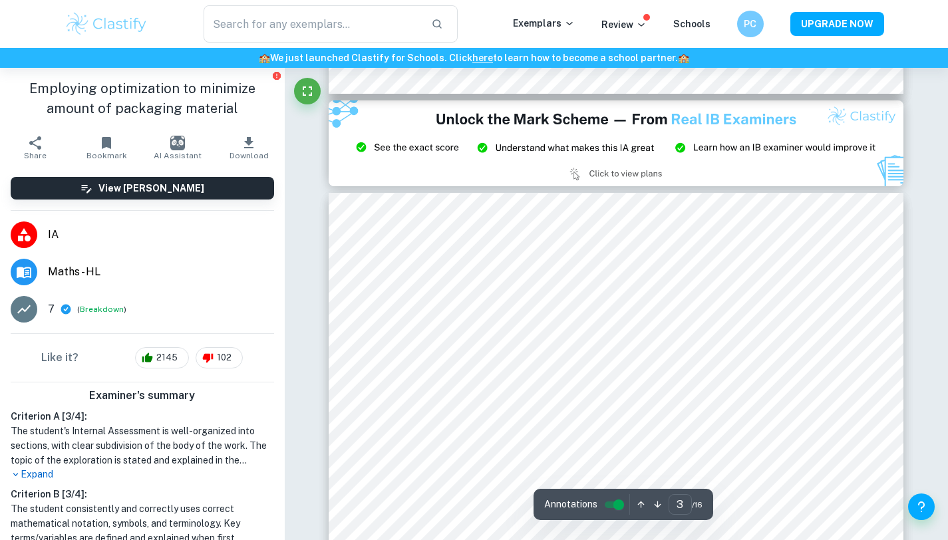
scroll to position [2121, 0]
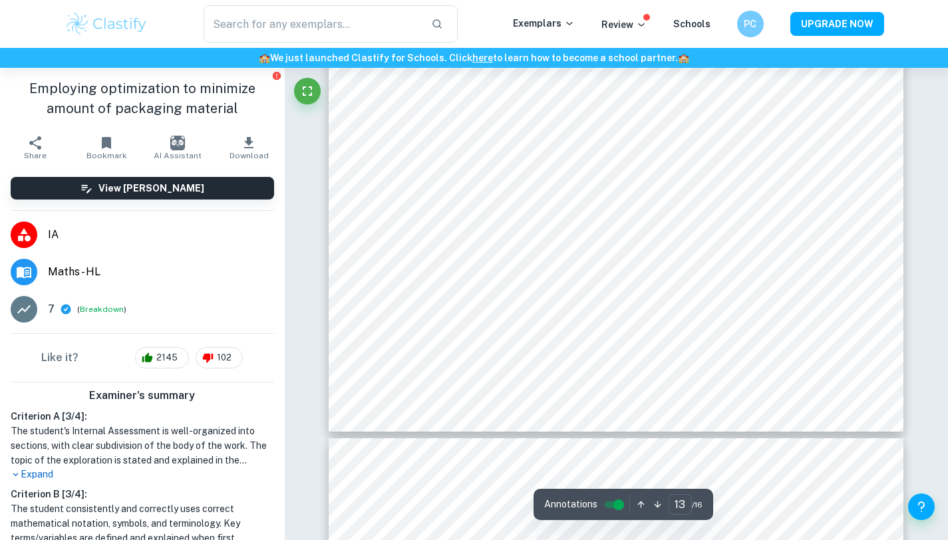
type input "14"
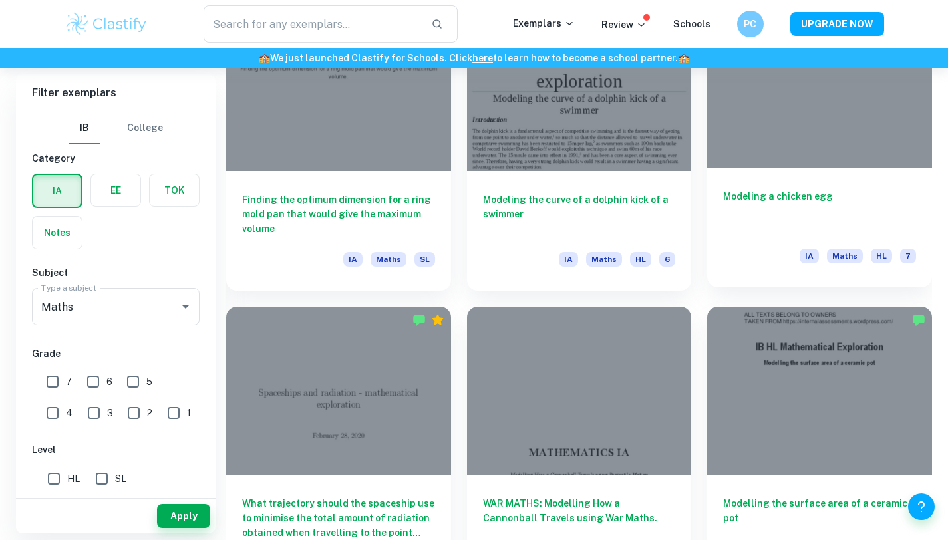
scroll to position [1651, 0]
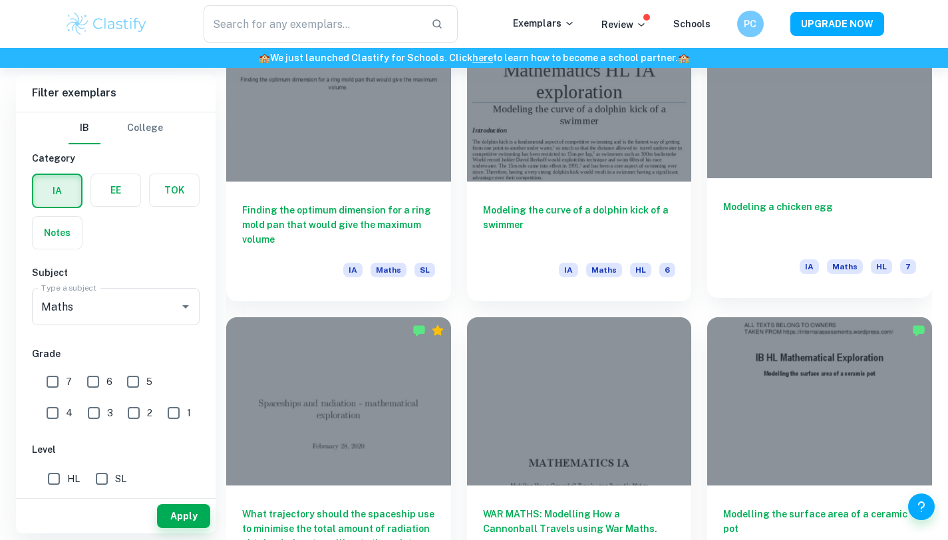
click at [775, 208] on h6 "Modeling a chicken egg" at bounding box center [819, 222] width 193 height 44
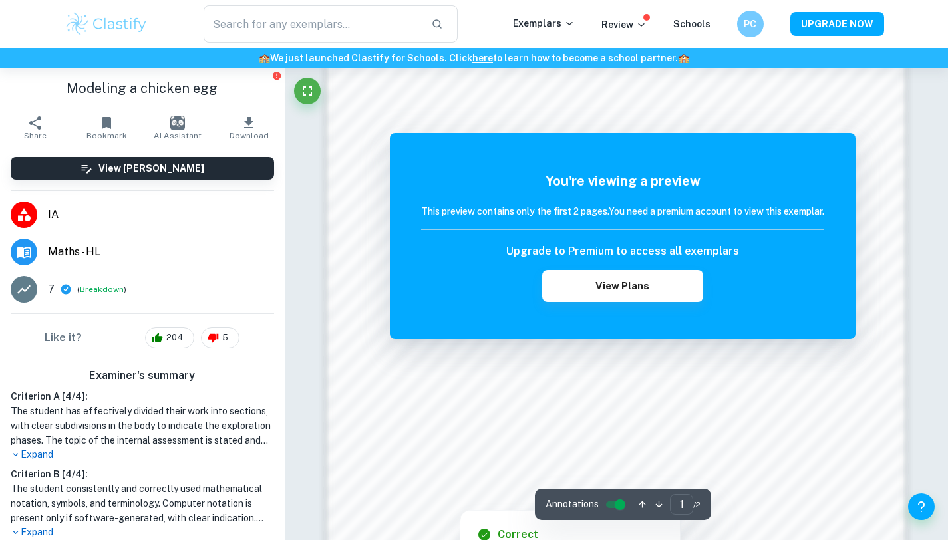
scroll to position [986, 0]
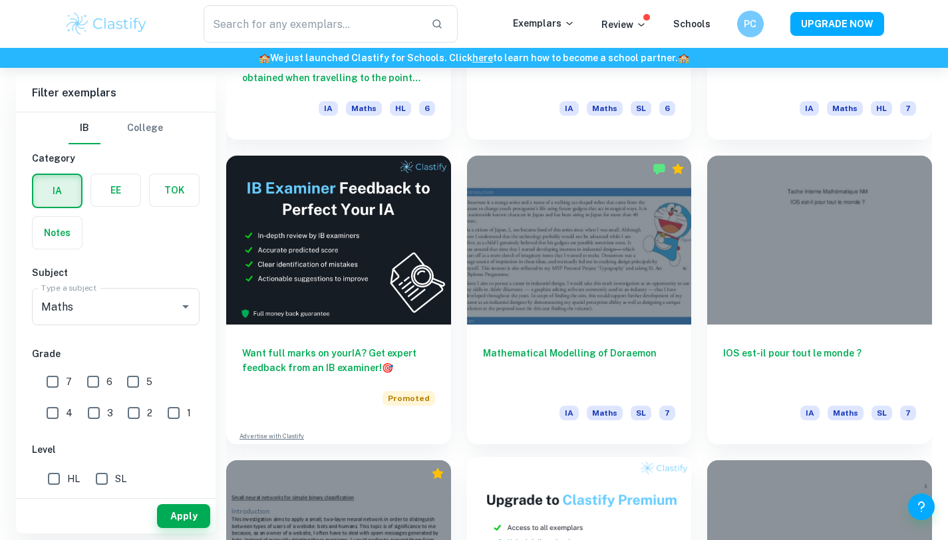
scroll to position [2042, 0]
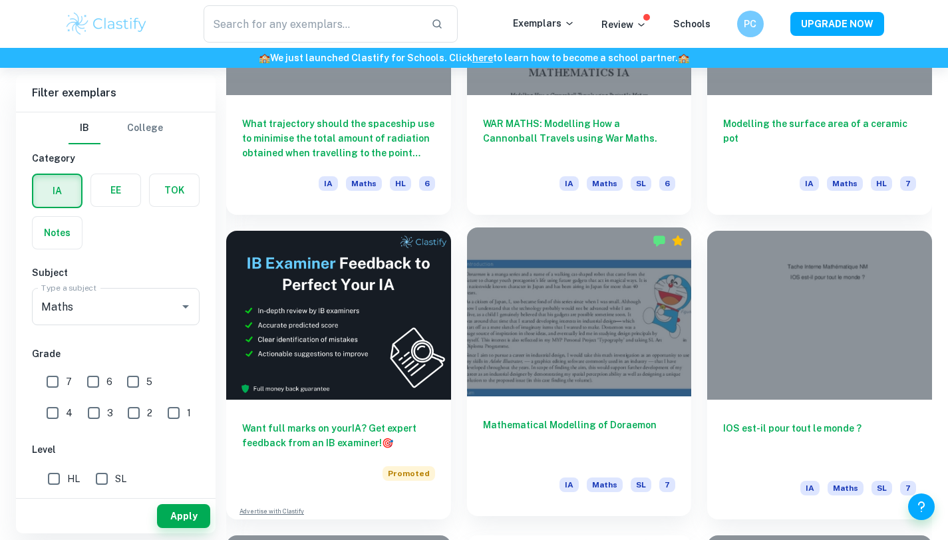
click at [579, 428] on h6 "Mathematical Modelling of Doraemon" at bounding box center [579, 440] width 193 height 44
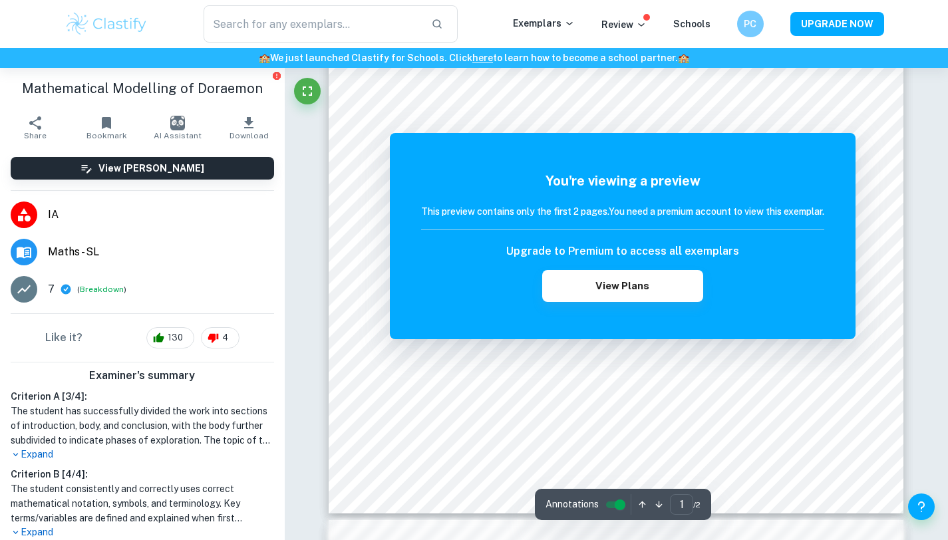
scroll to position [275, 0]
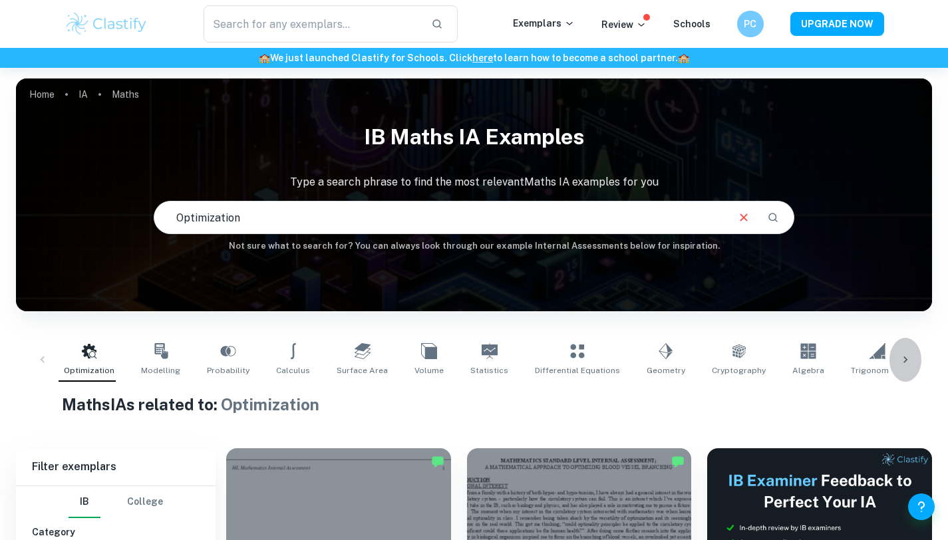
click at [909, 358] on icon at bounding box center [905, 359] width 13 height 13
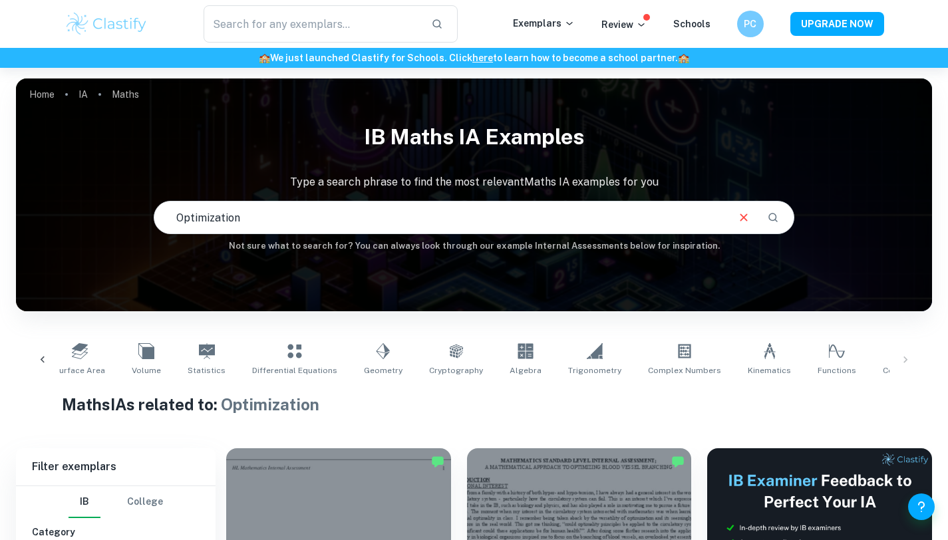
click at [911, 359] on div "Optimization Modelling Probability Calculus Surface Area Volume Statistics Diff…" at bounding box center [474, 360] width 895 height 44
click at [897, 360] on div "Optimization Modelling Probability Calculus Surface Area Volume Statistics Diff…" at bounding box center [474, 360] width 895 height 44
click at [905, 358] on div "Optimization Modelling Probability Calculus Surface Area Volume Statistics Diff…" at bounding box center [474, 360] width 895 height 44
click at [134, 360] on link "Volume" at bounding box center [146, 360] width 40 height 44
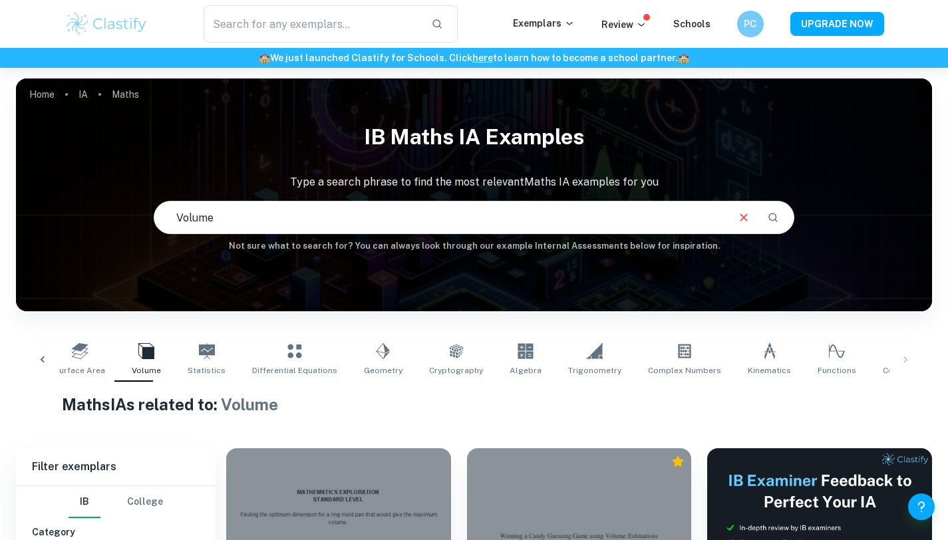
click at [34, 358] on div at bounding box center [43, 360] width 32 height 44
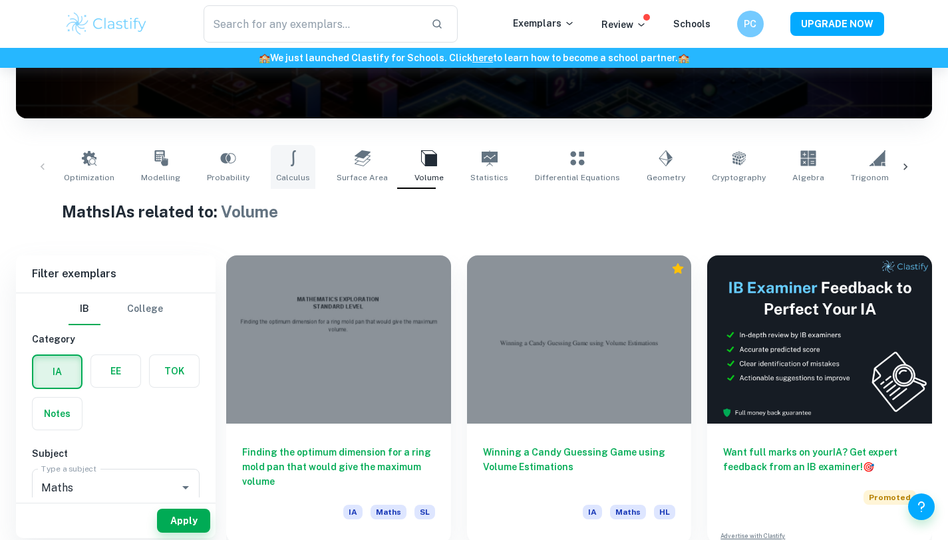
scroll to position [197, 0]
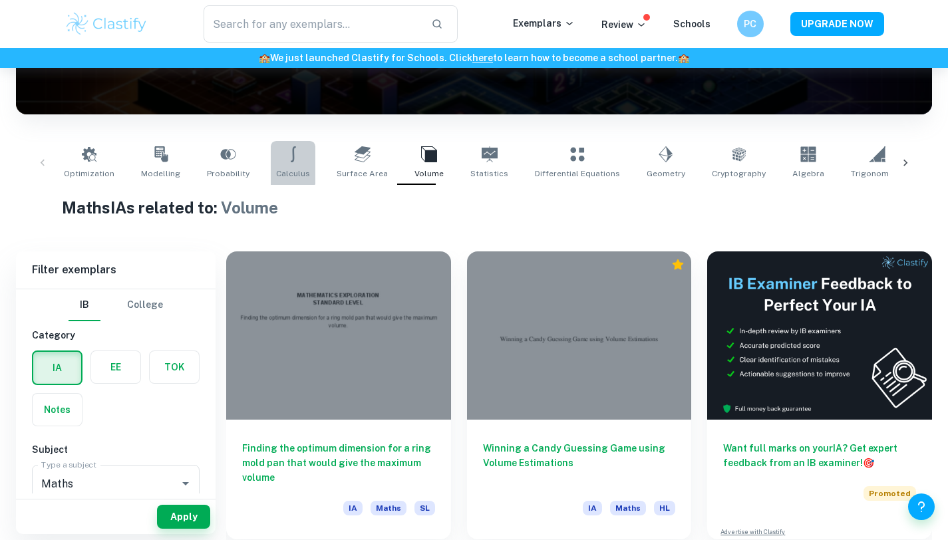
click at [290, 159] on icon at bounding box center [292, 154] width 5 height 16
type input "Calculus"
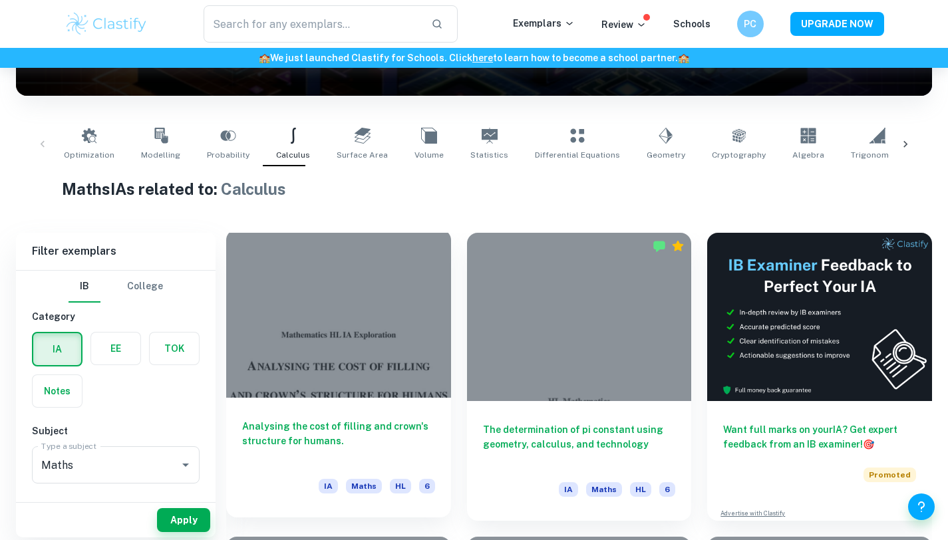
scroll to position [223, 0]
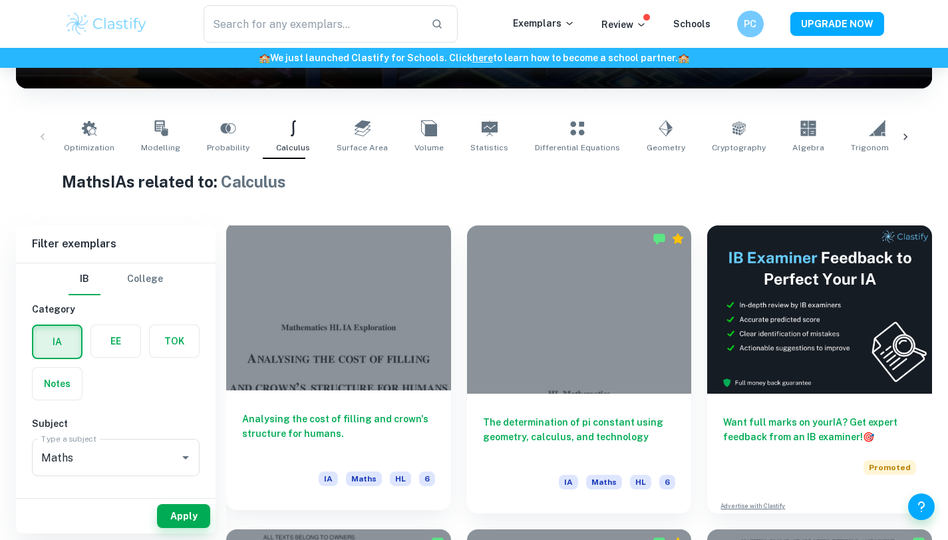
click at [289, 423] on h6 "Analysing the cost of filling and crown's structure for humans." at bounding box center [338, 434] width 193 height 44
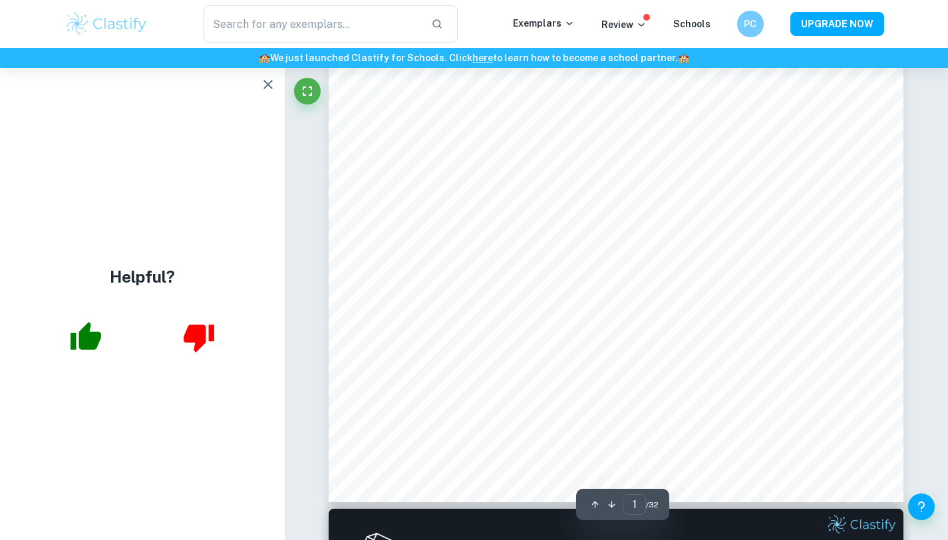
scroll to position [87, 0]
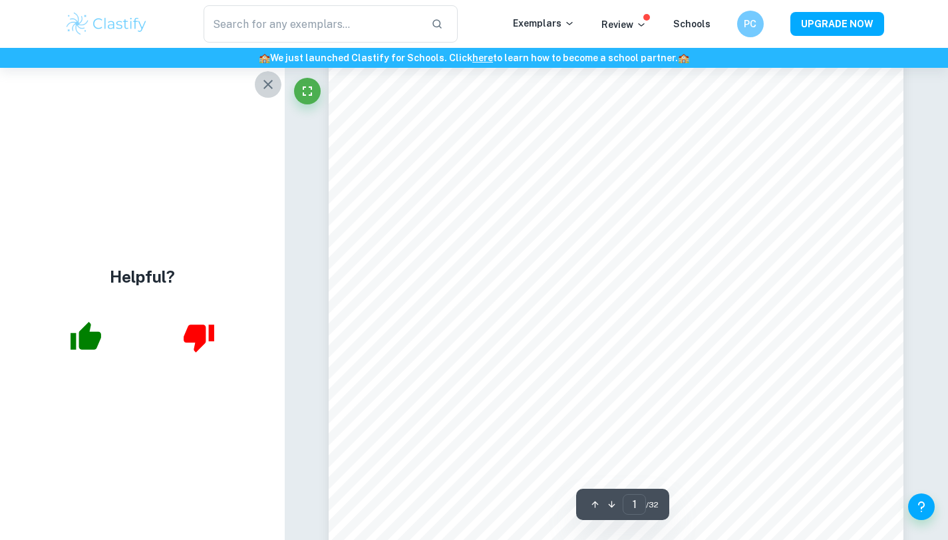
click at [265, 84] on icon "button" at bounding box center [268, 84] width 16 height 16
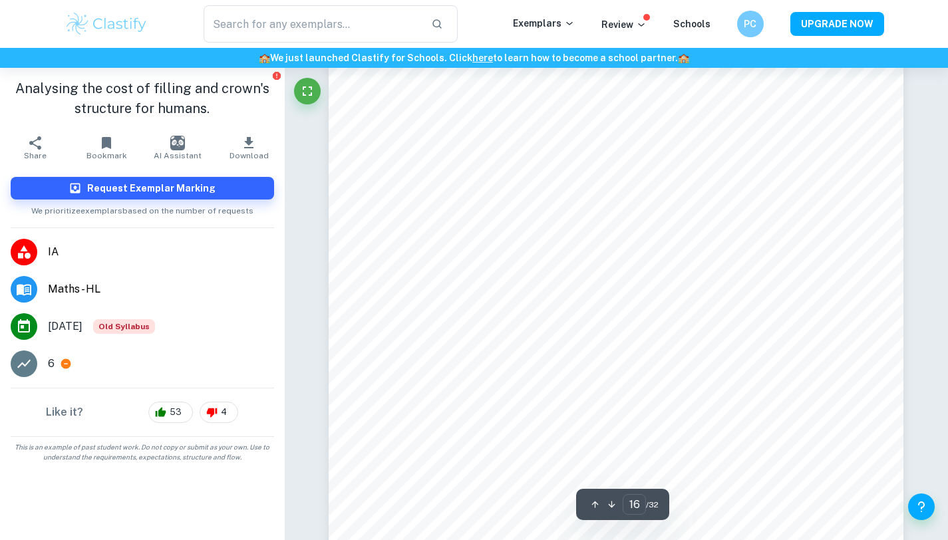
scroll to position [11107, 0]
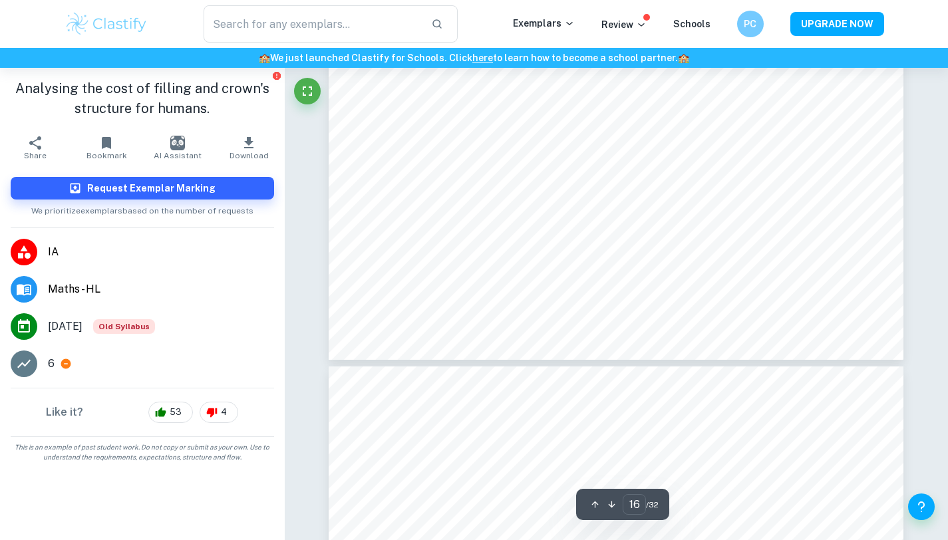
type input "15"
